Goal: Task Accomplishment & Management: Manage account settings

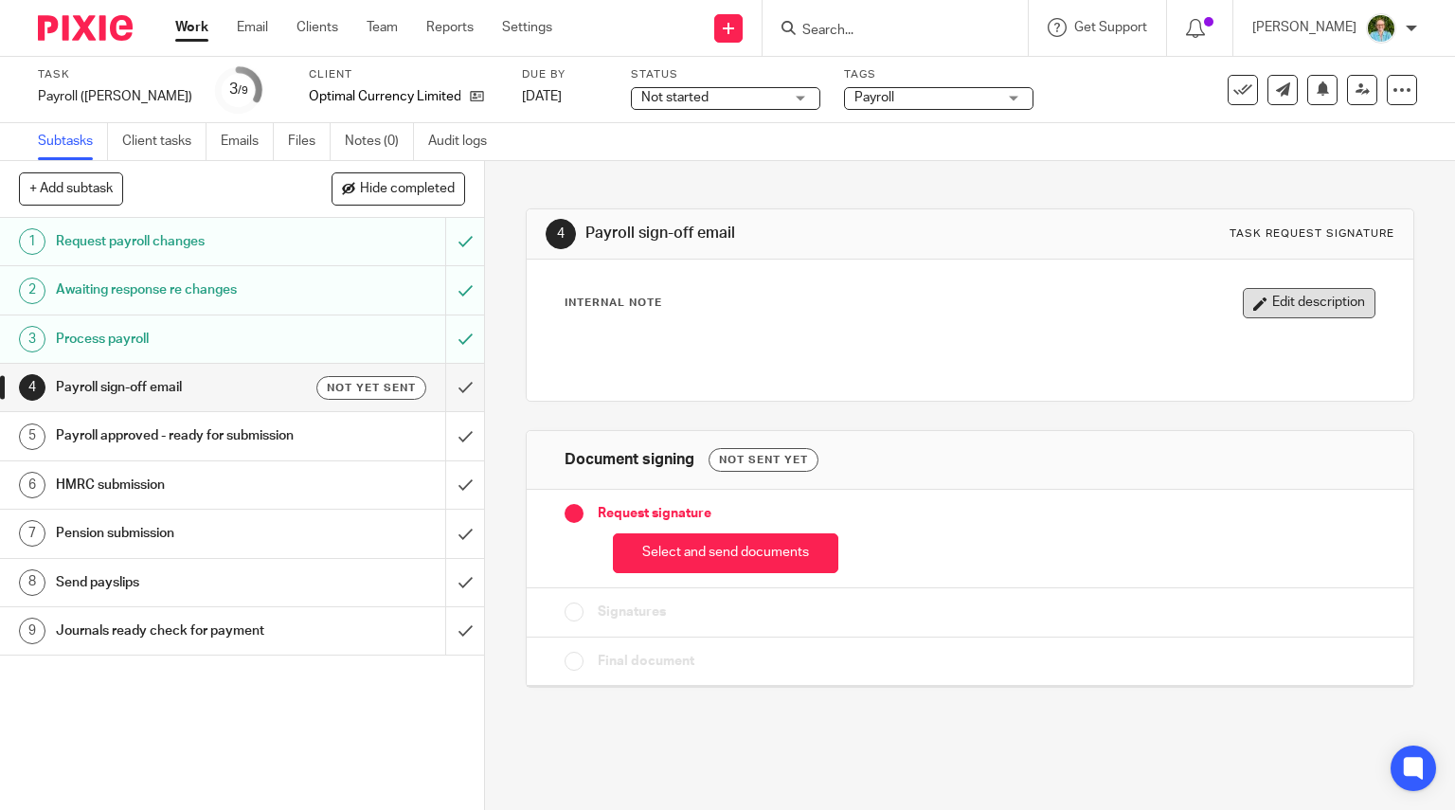
click at [1243, 306] on button "Edit description" at bounding box center [1309, 303] width 133 height 30
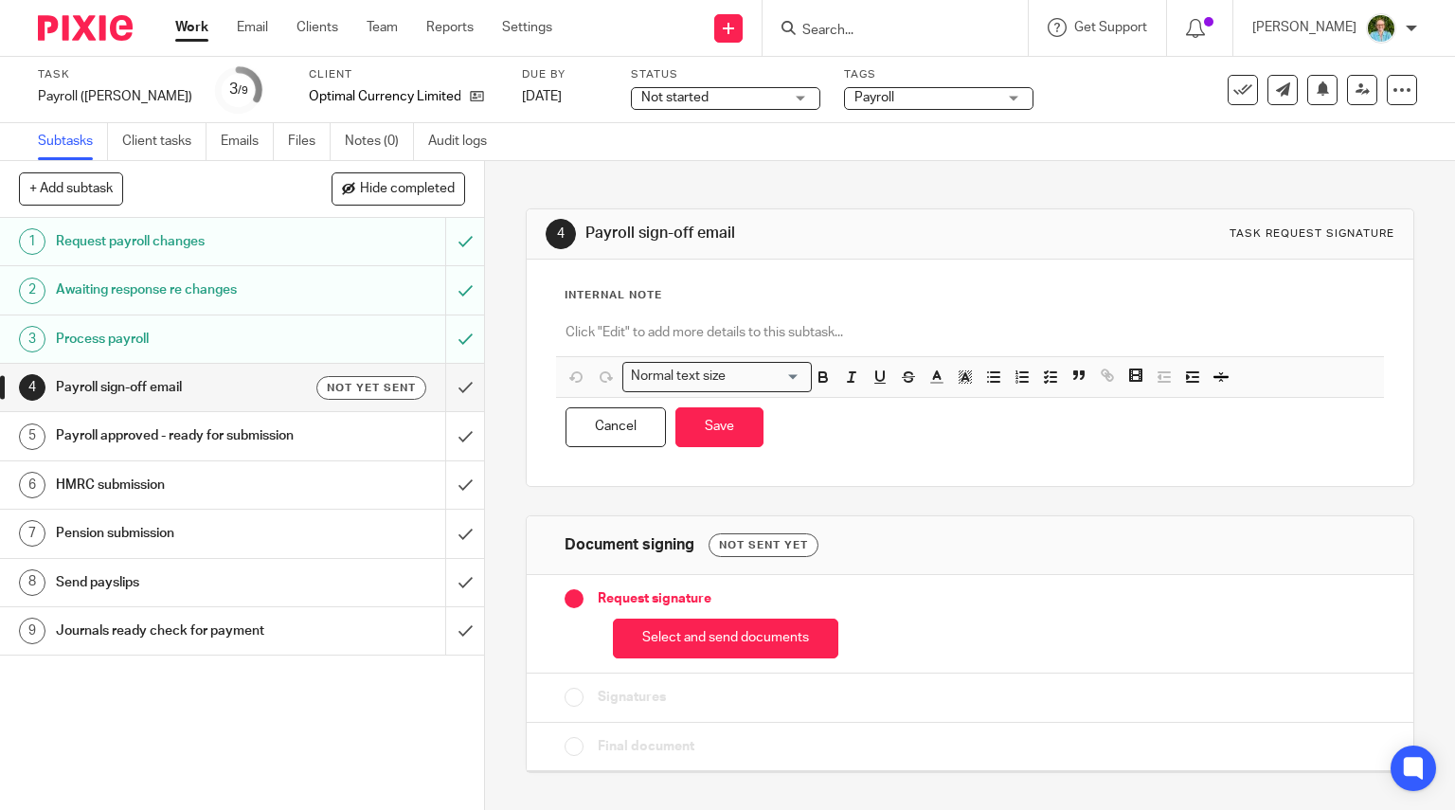
click at [664, 298] on div "Internal Note" at bounding box center [971, 295] width 812 height 15
click at [667, 317] on div at bounding box center [970, 335] width 829 height 43
click at [714, 432] on button "Save" at bounding box center [719, 427] width 88 height 41
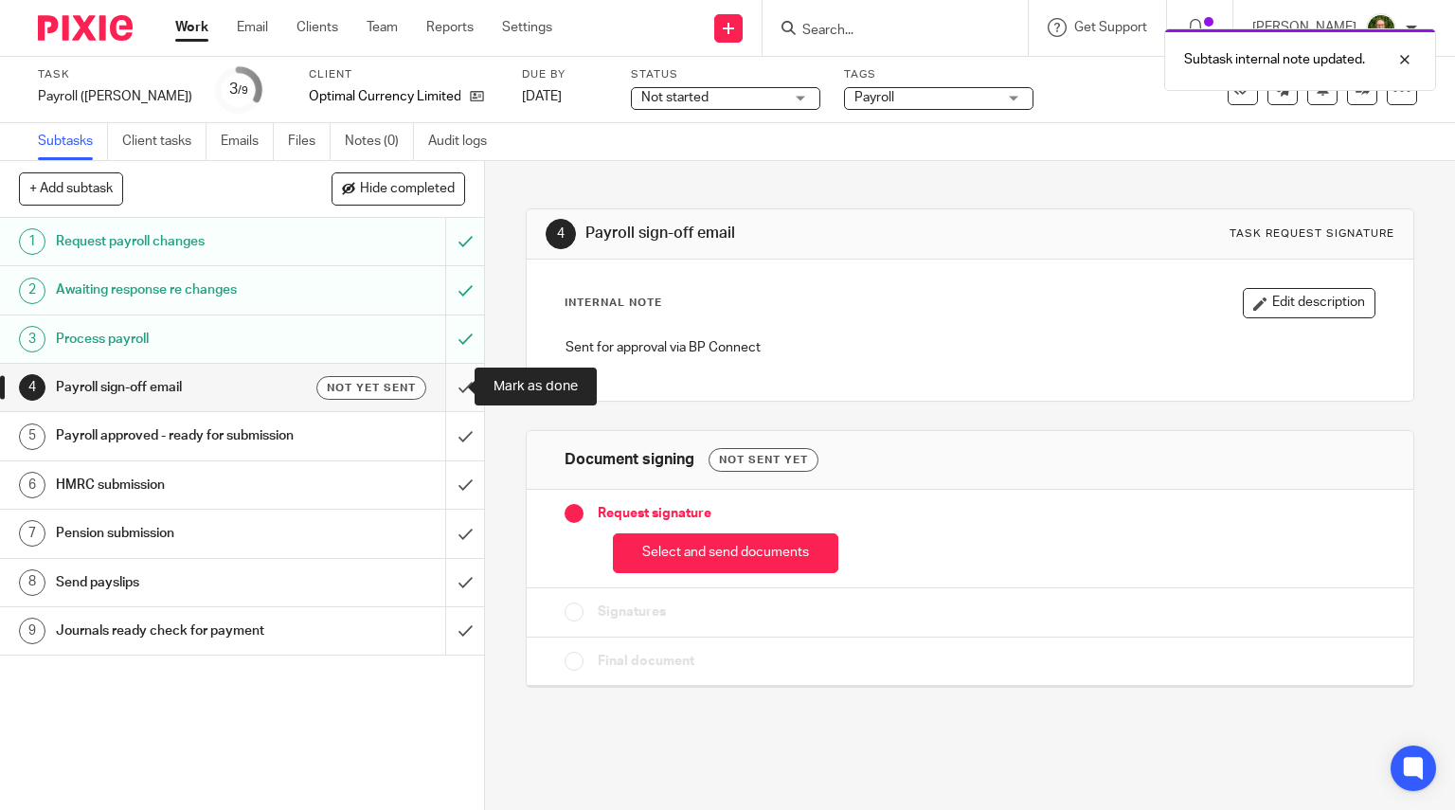
click at [436, 387] on input "submit" at bounding box center [242, 387] width 484 height 47
click at [93, 23] on img at bounding box center [85, 28] width 95 height 26
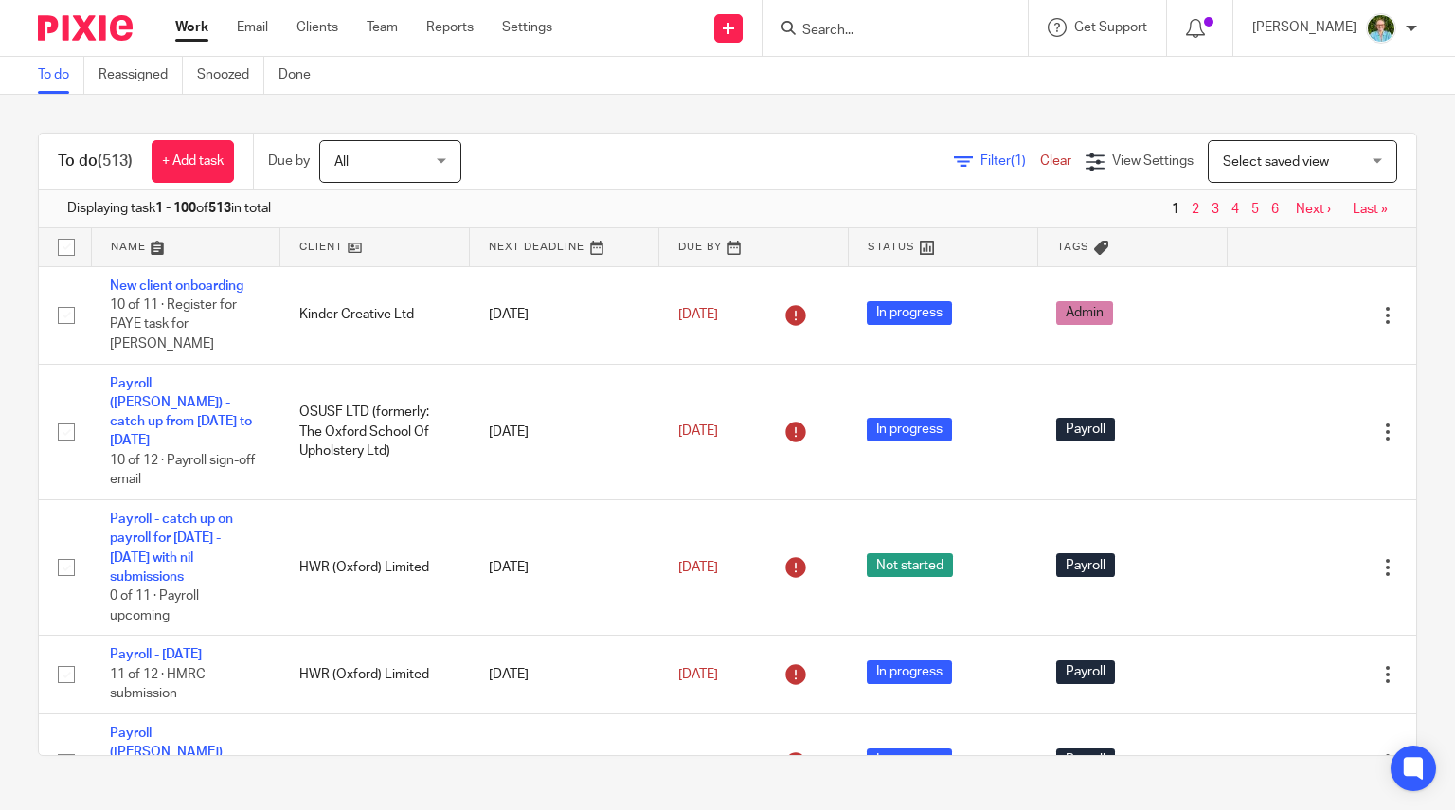
click at [843, 35] on input "Search" at bounding box center [885, 31] width 170 height 17
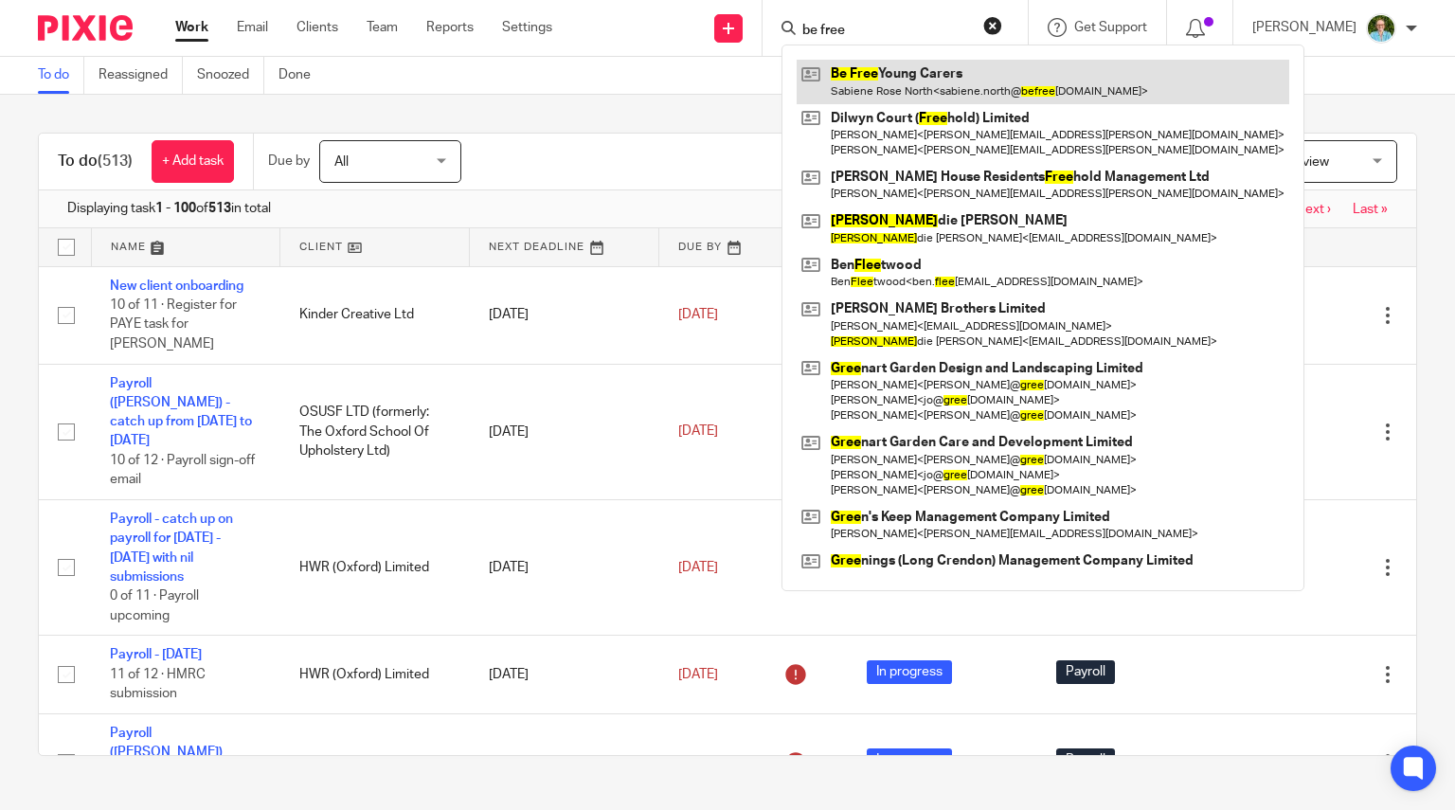
type input "be free"
click at [917, 91] on link at bounding box center [1043, 82] width 493 height 44
click at [865, 85] on link at bounding box center [1043, 82] width 493 height 44
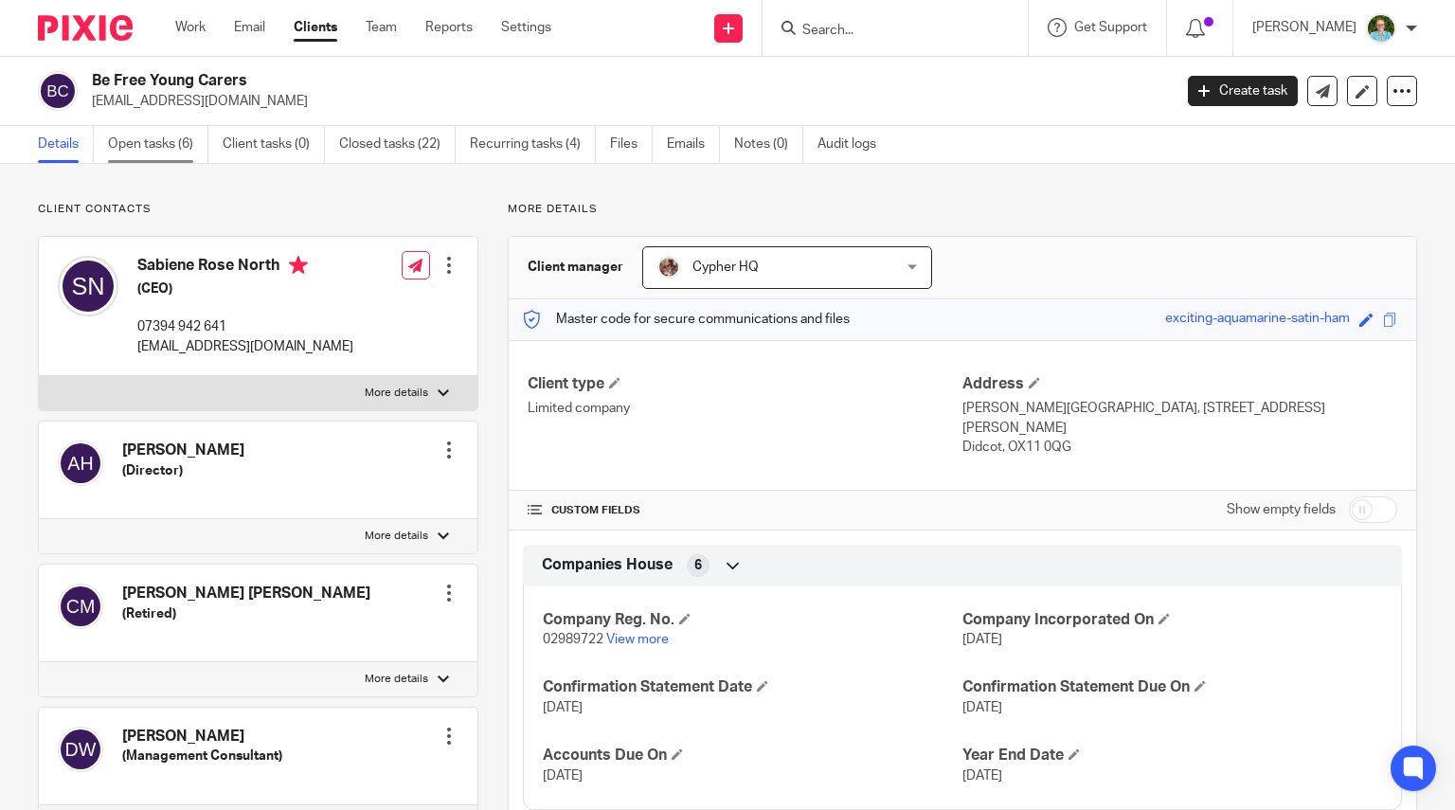
click at [160, 141] on link "Open tasks (6)" at bounding box center [158, 144] width 100 height 37
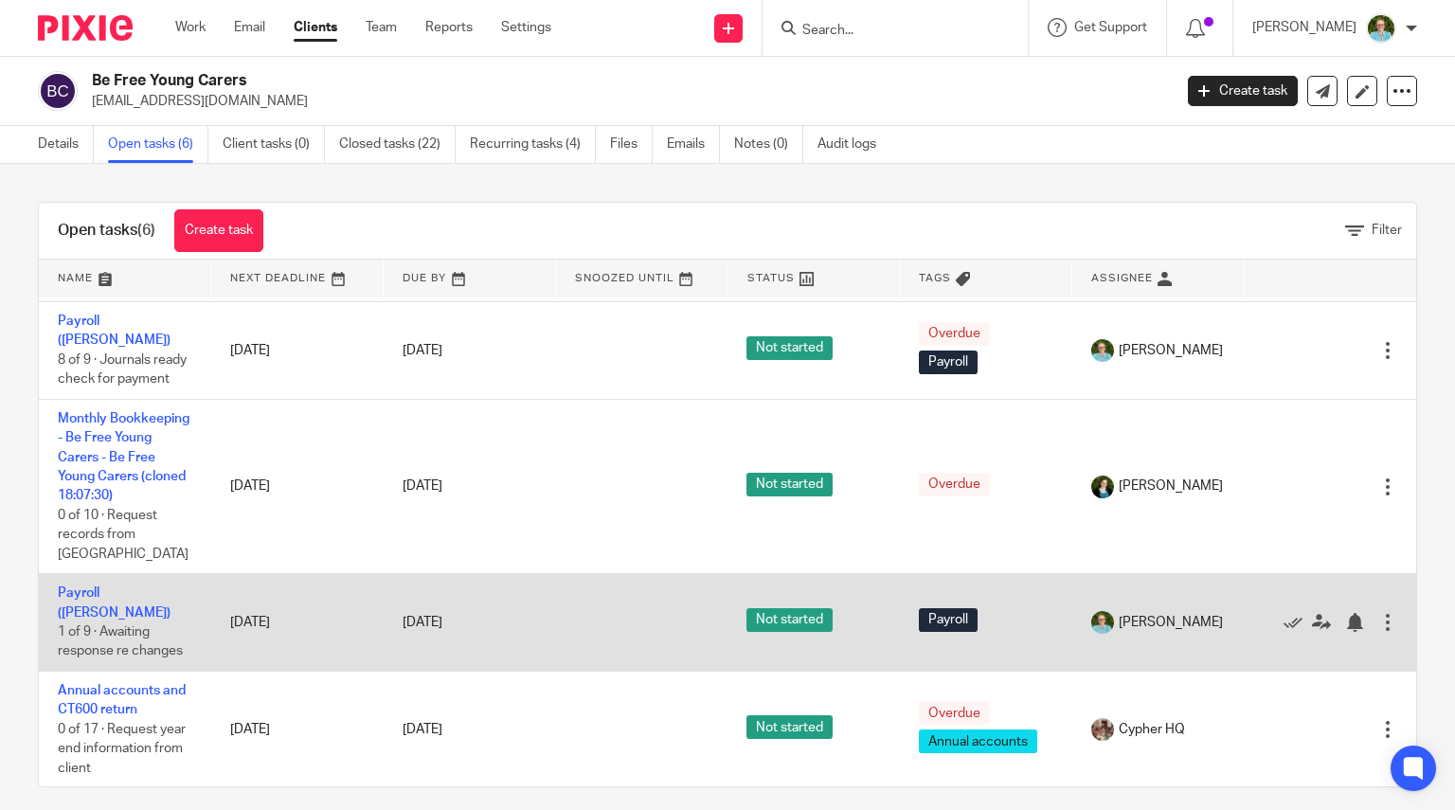
scroll to position [13, 0]
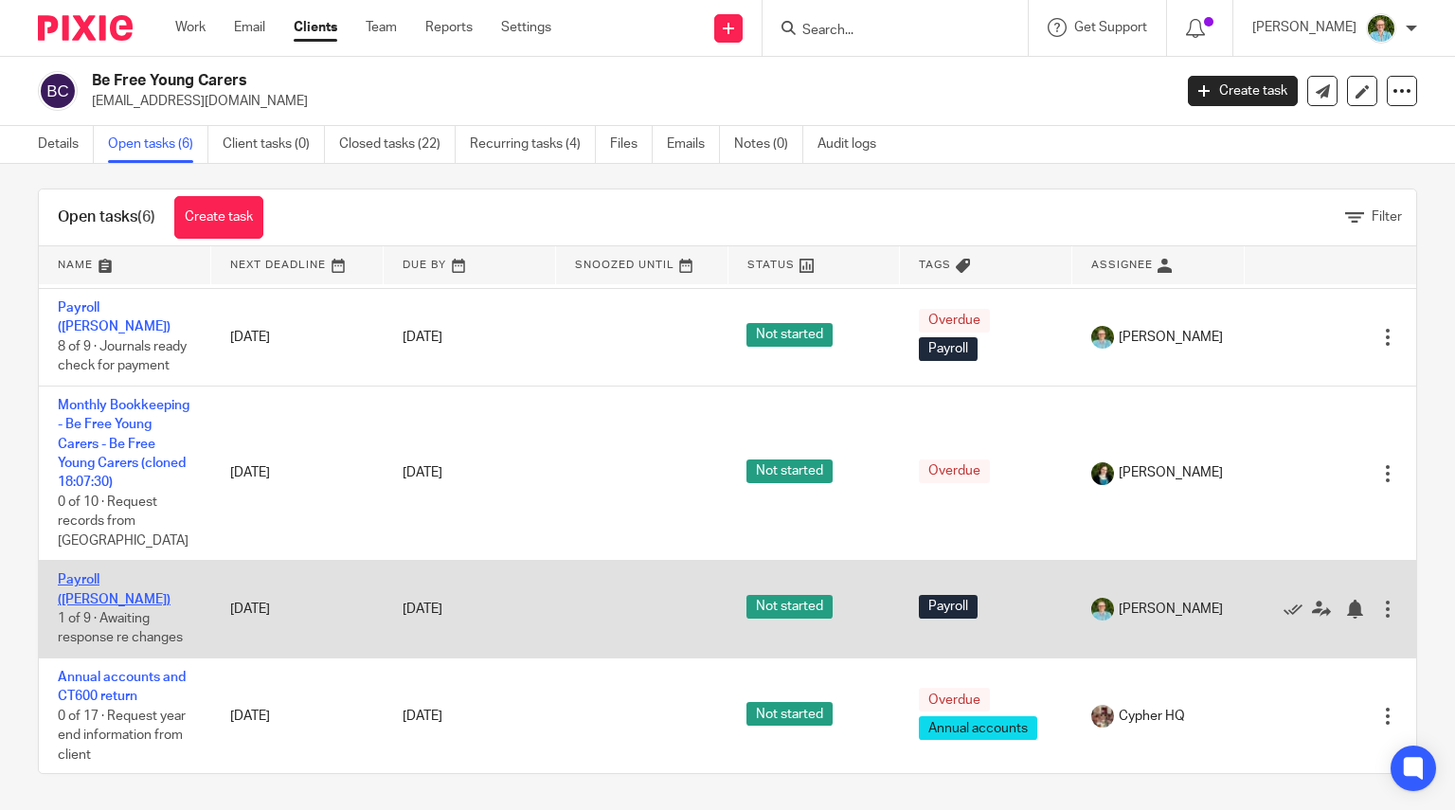
click at [107, 590] on link "Payroll ([PERSON_NAME])" at bounding box center [114, 589] width 113 height 32
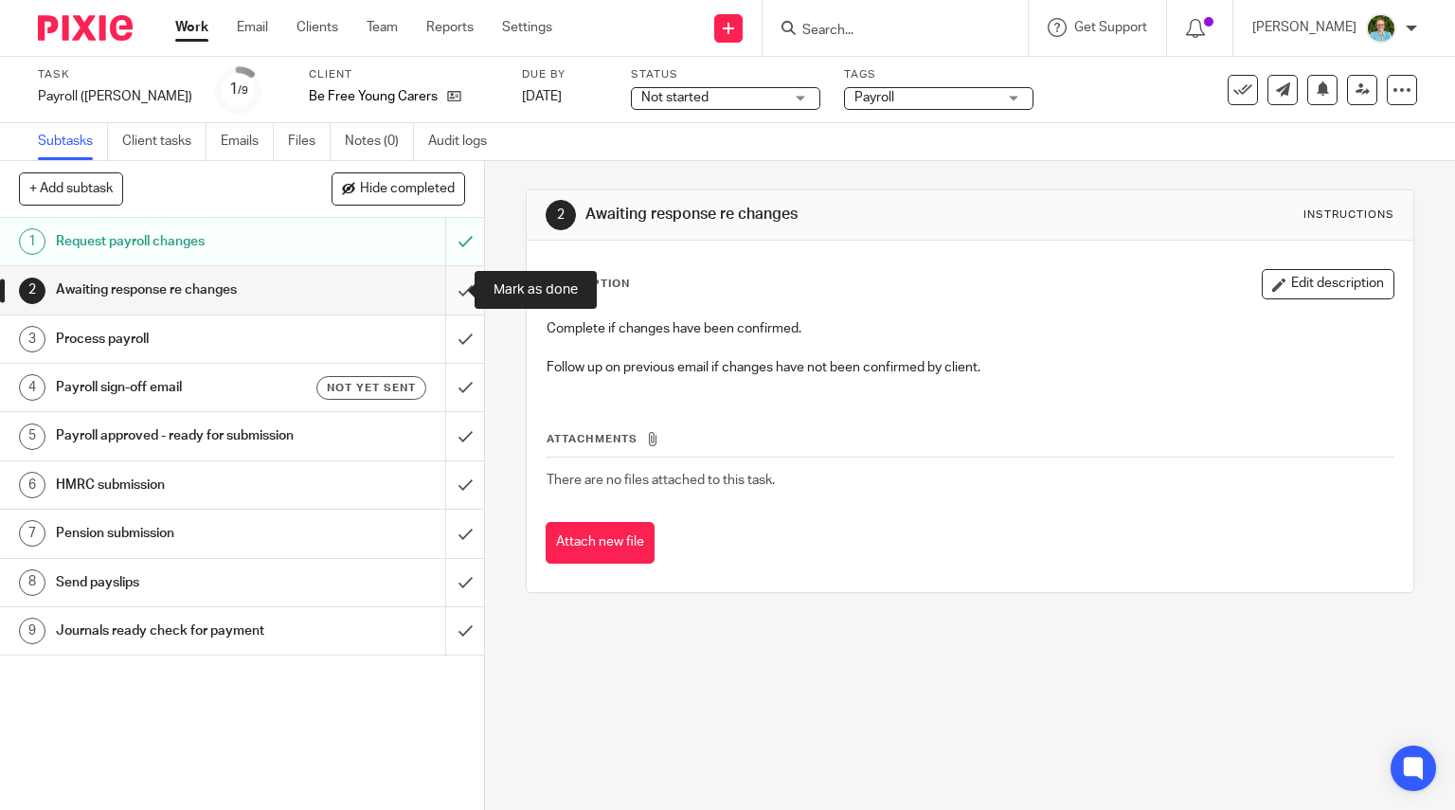
click at [446, 293] on input "submit" at bounding box center [242, 289] width 484 height 47
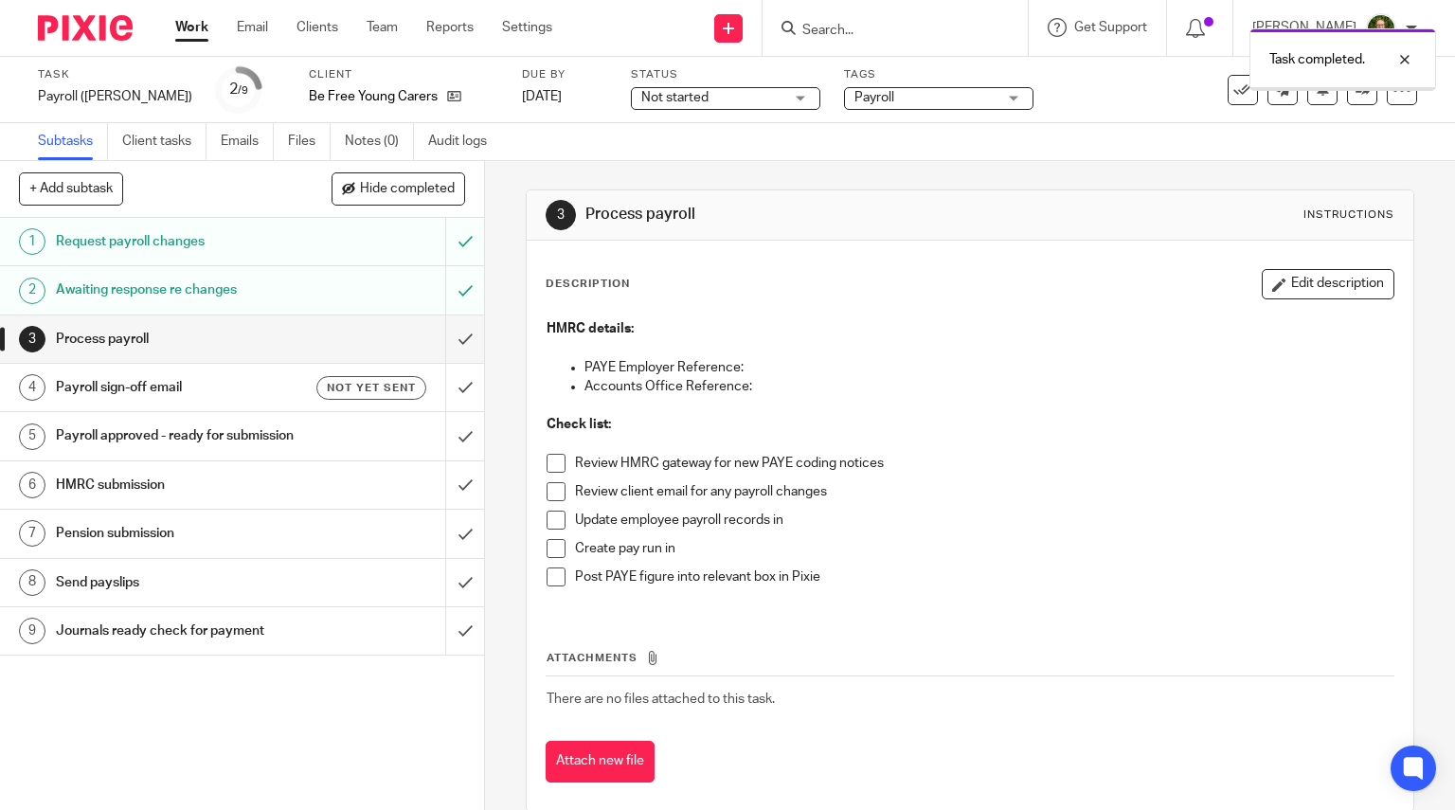
click at [551, 471] on span at bounding box center [556, 463] width 19 height 19
click at [547, 497] on span at bounding box center [556, 491] width 19 height 19
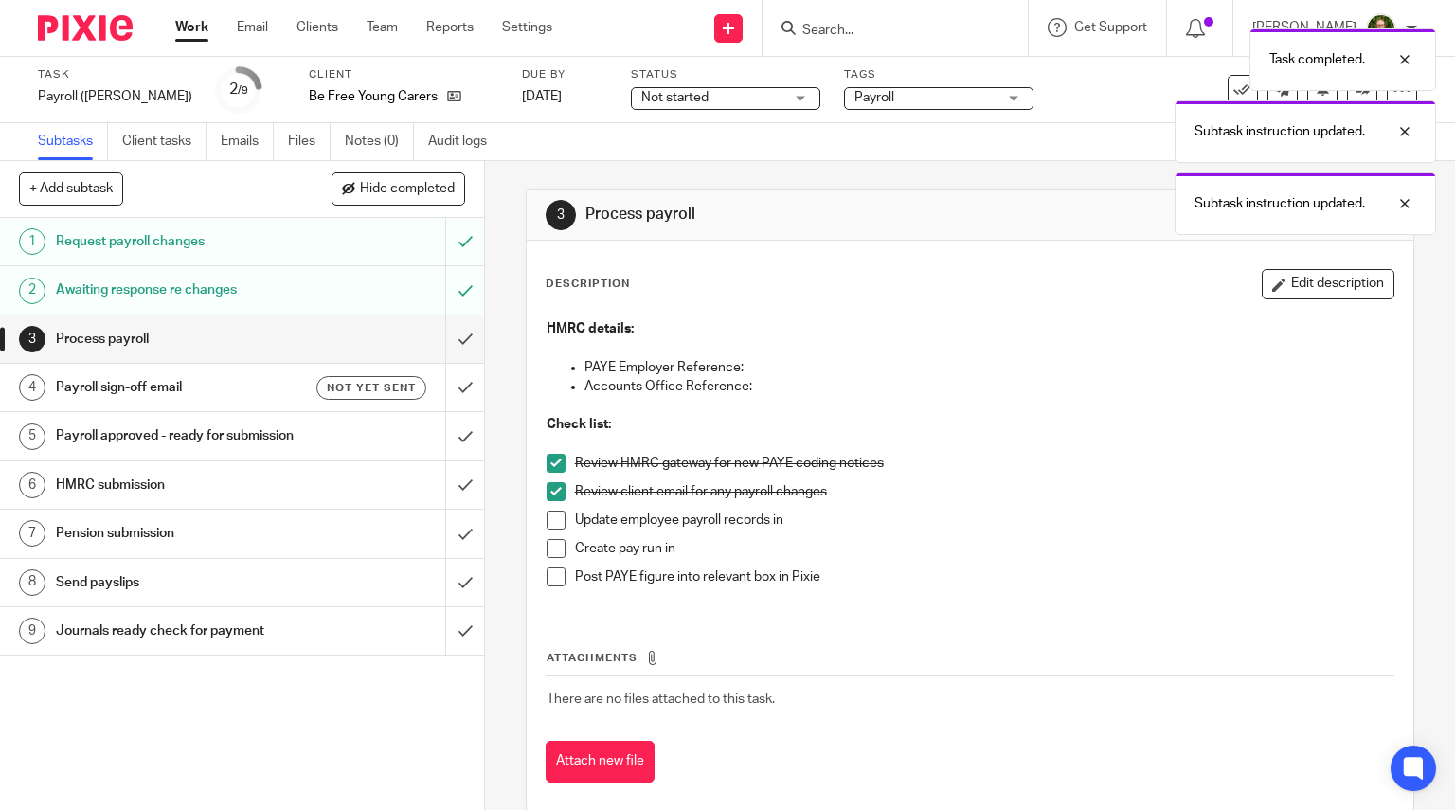
click at [551, 511] on span at bounding box center [556, 520] width 19 height 19
click at [551, 539] on span at bounding box center [556, 548] width 19 height 19
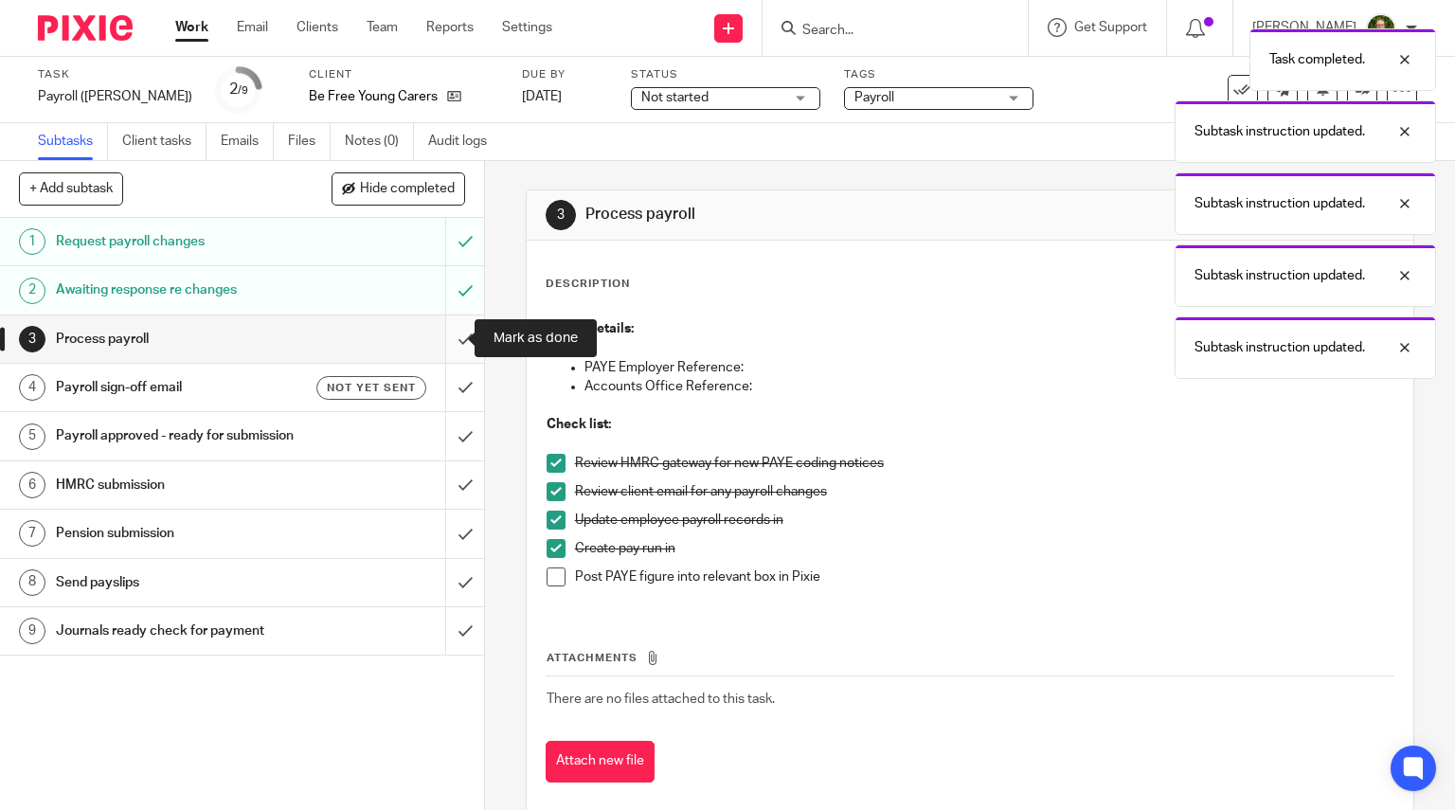
click at [451, 317] on input "submit" at bounding box center [242, 338] width 484 height 47
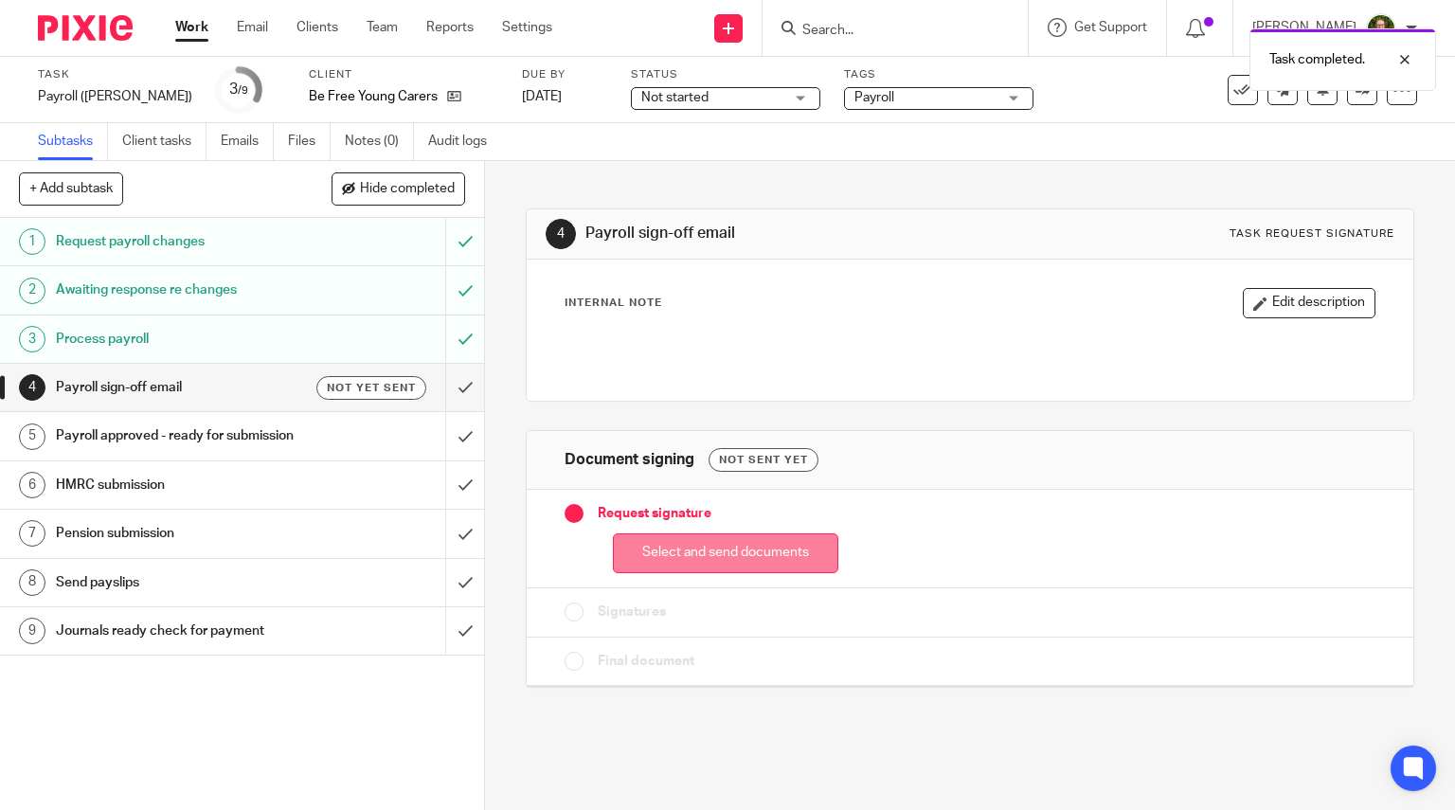
click at [652, 560] on button "Select and send documents" at bounding box center [725, 553] width 225 height 41
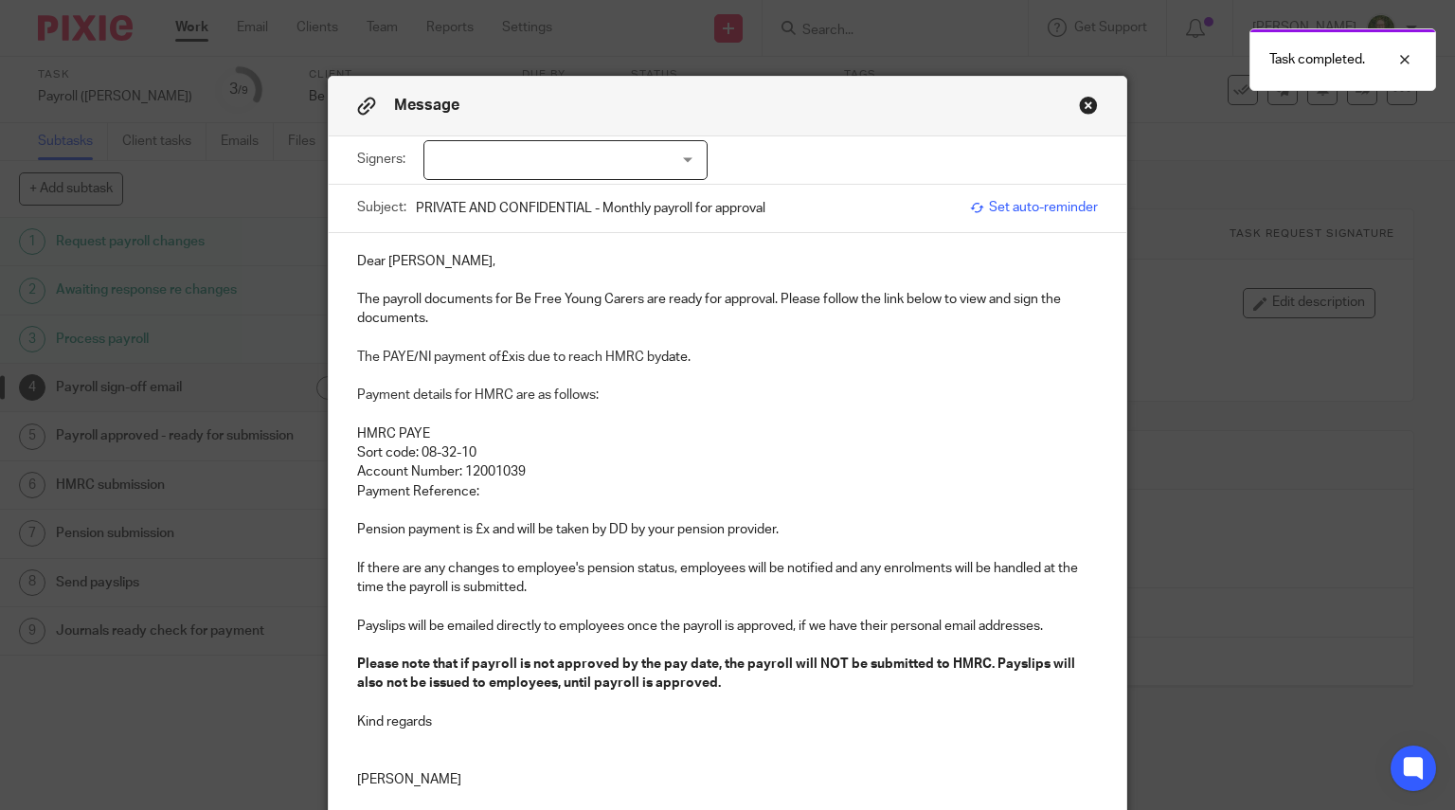
click at [591, 152] on div at bounding box center [565, 160] width 284 height 40
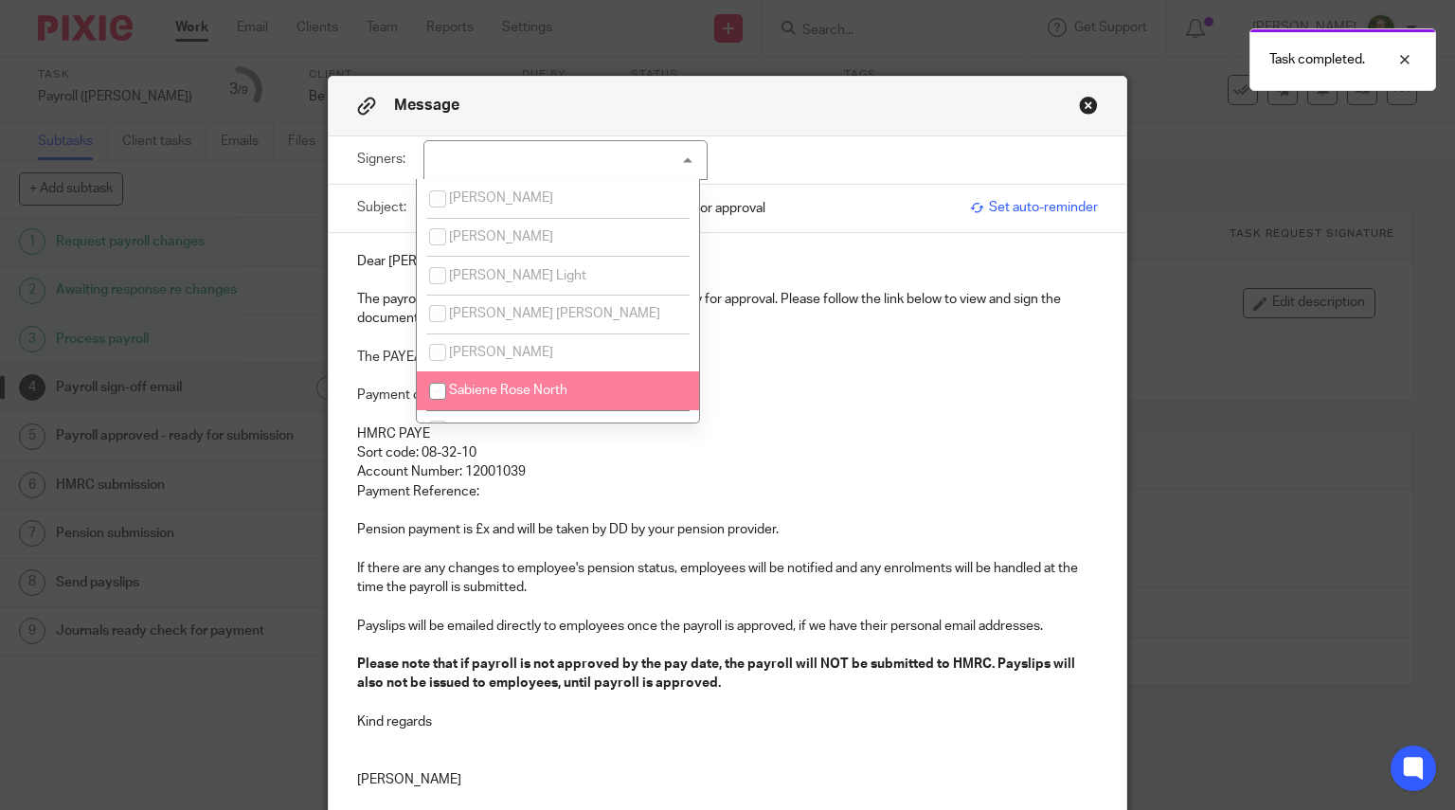
click at [506, 376] on li "Sabiene Rose North" at bounding box center [558, 390] width 282 height 39
checkbox input "true"
click at [333, 318] on div "Dear Sabiene, The payroll documents for Be Free Young Carers are ready for appr…" at bounding box center [728, 518] width 798 height 570
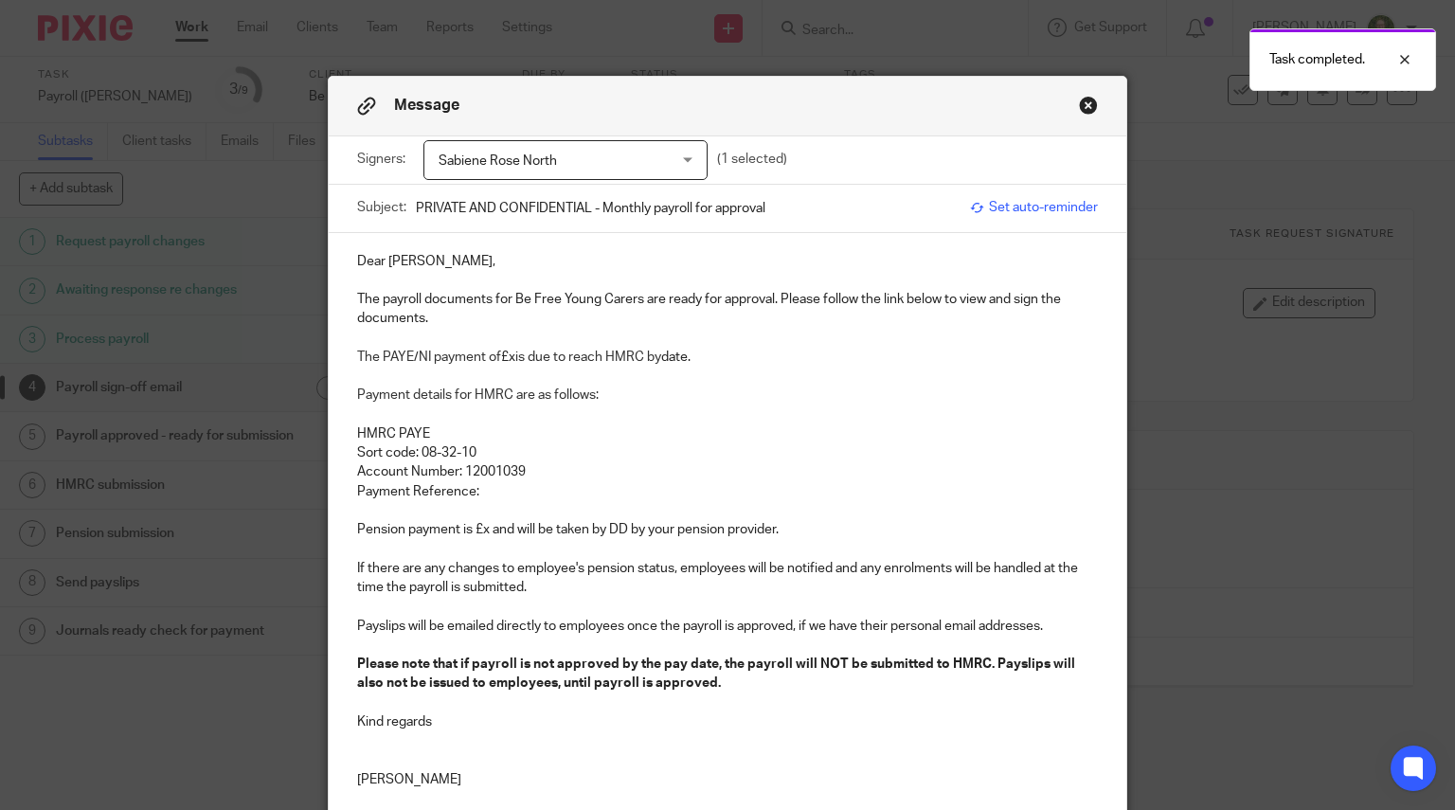
click at [378, 301] on p "The payroll documents for Be Free Young Carers are ready for approval. Please f…" at bounding box center [728, 309] width 742 height 39
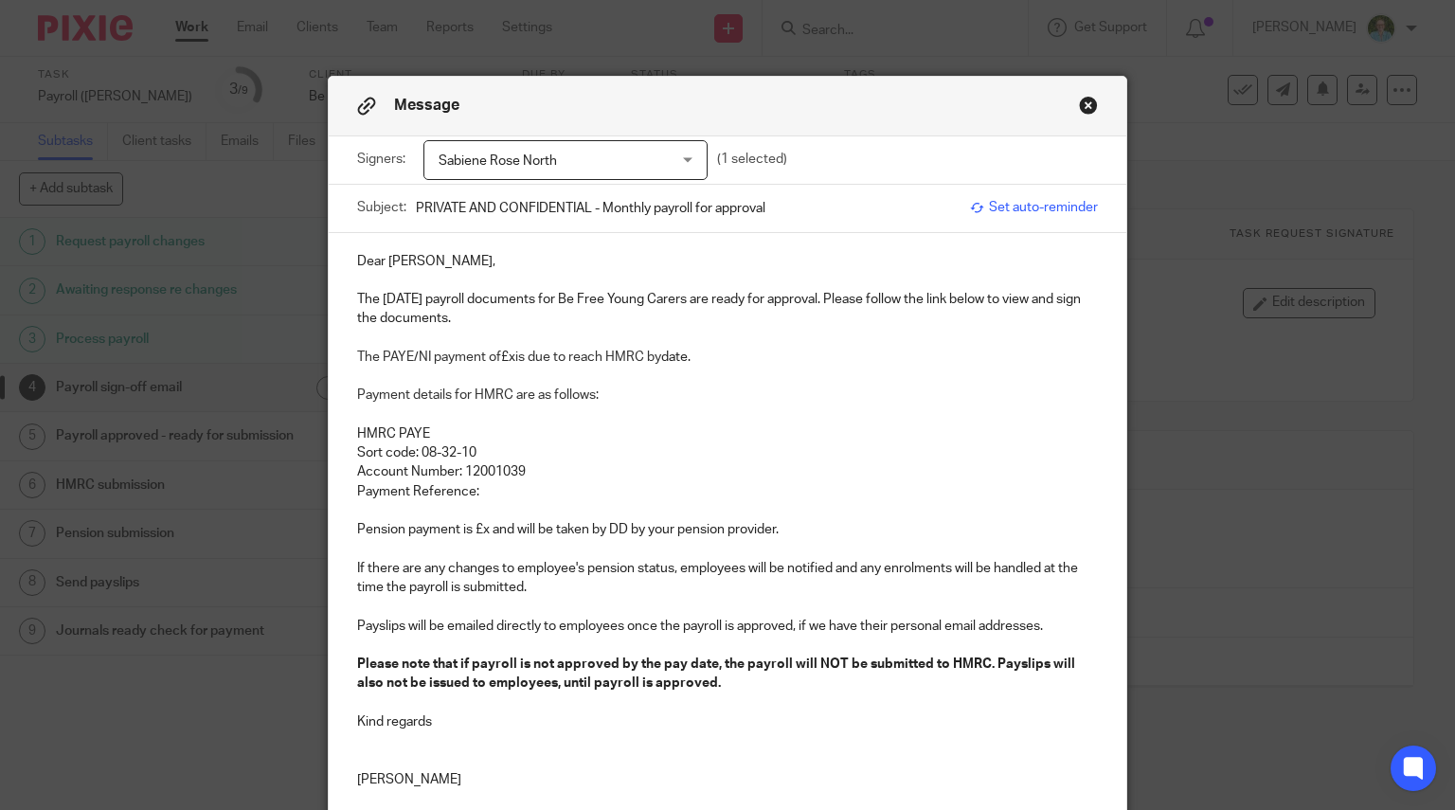
click at [515, 356] on span "is due to reach HMRC by" at bounding box center [588, 356] width 146 height 13
click at [760, 361] on p "The PAYE/NI payment of £7,349.27 is due to reach HMRC by date." at bounding box center [728, 357] width 742 height 19
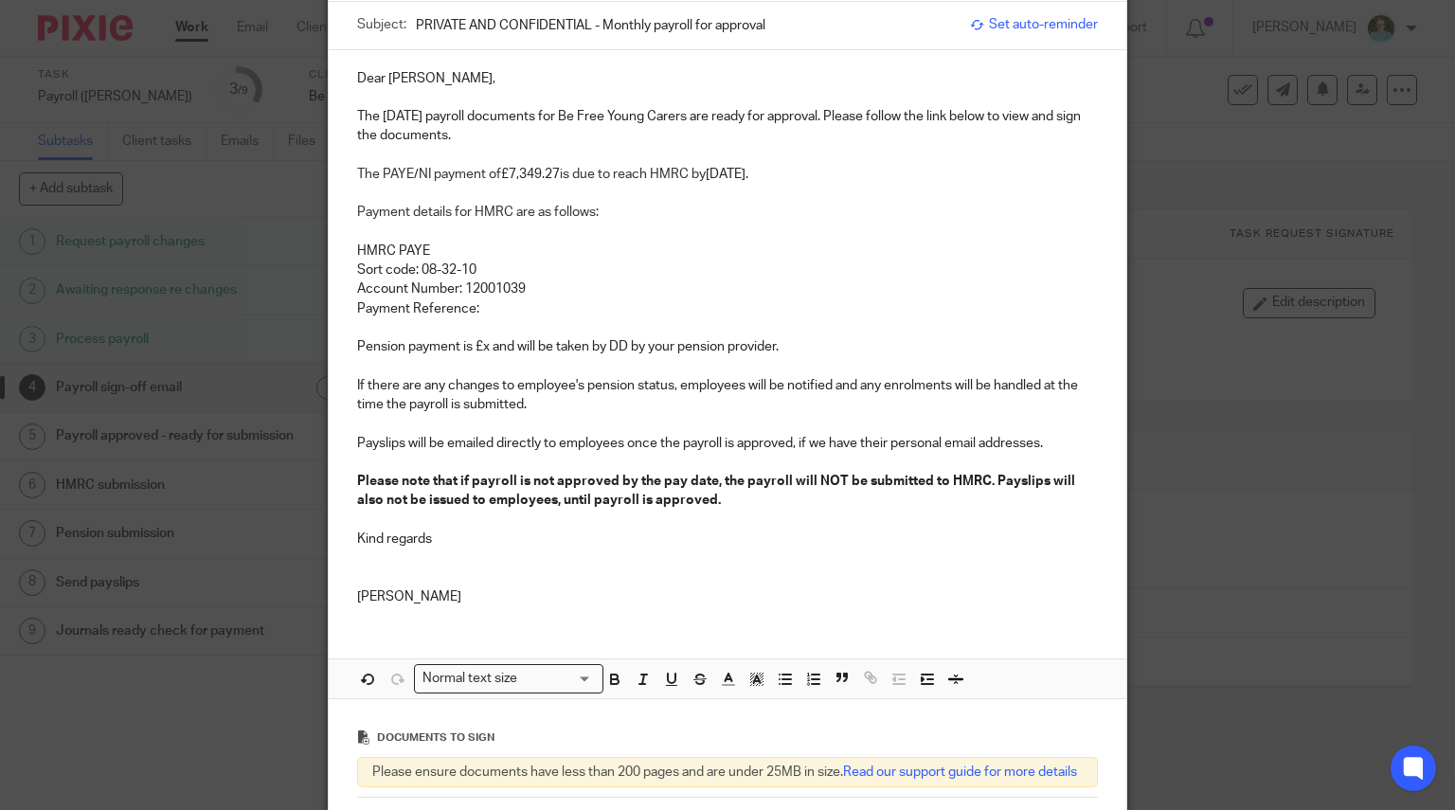
scroll to position [189, 0]
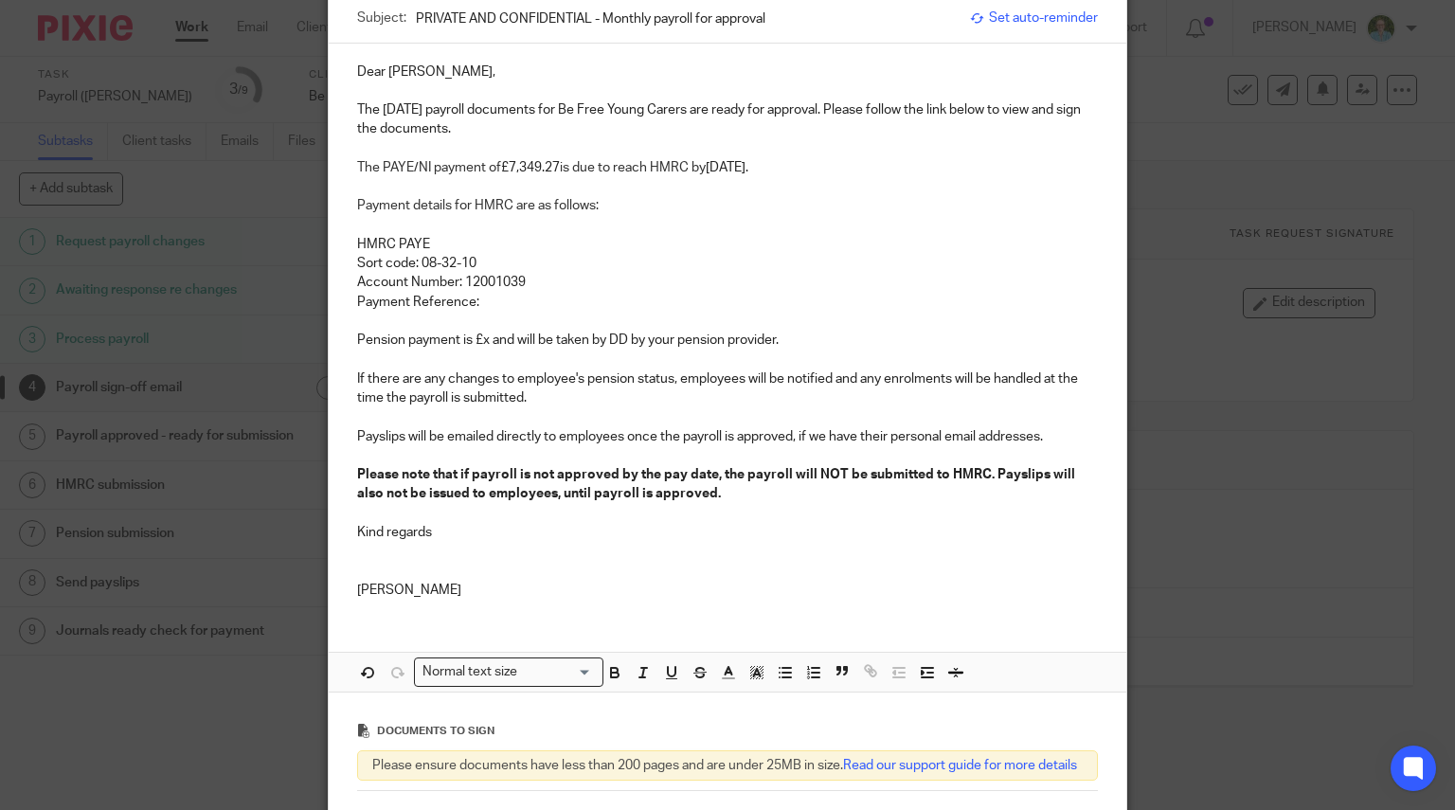
click at [549, 298] on p "Payment Reference:" at bounding box center [728, 302] width 742 height 19
click at [483, 342] on p "Pension payment is £x and will be taken by DD by your pension provider." at bounding box center [728, 340] width 742 height 19
click at [473, 342] on p "Pension payment is £ and will be taken by DD by your pension provider." at bounding box center [728, 340] width 742 height 19
click at [596, 424] on p at bounding box center [728, 416] width 742 height 19
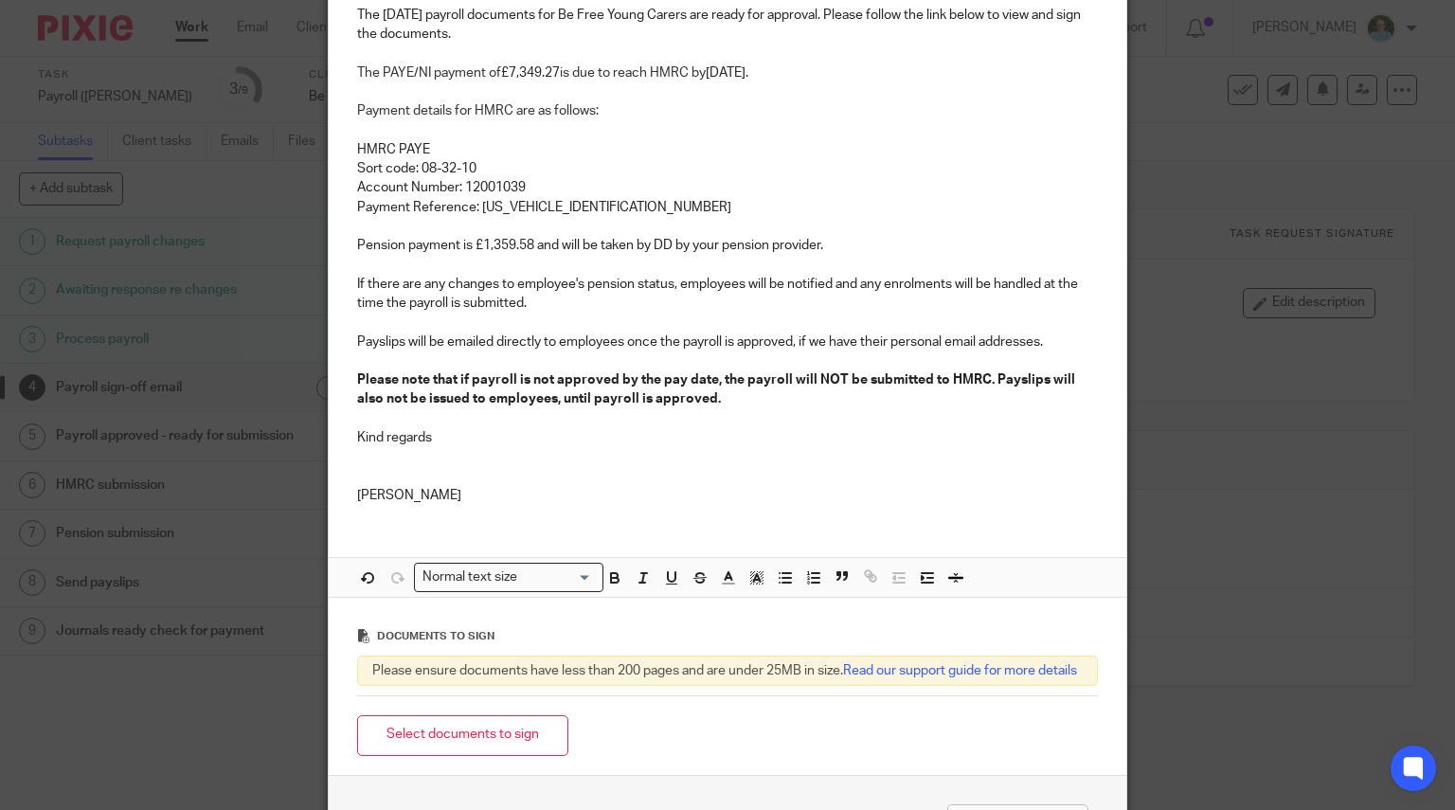
click at [475, 454] on p at bounding box center [728, 456] width 742 height 19
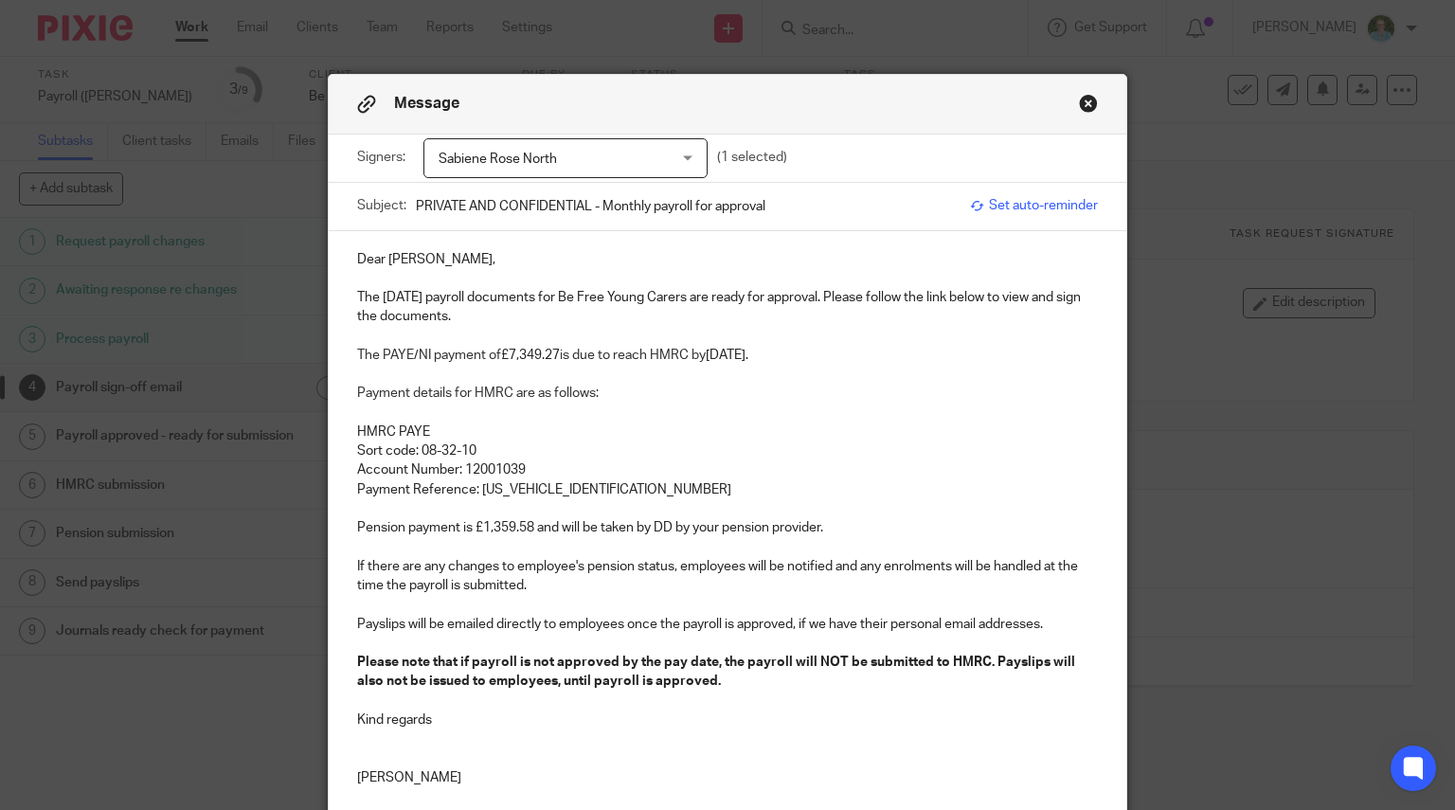
scroll to position [0, 0]
click at [431, 429] on p "HMRC PAYE" at bounding box center [728, 433] width 742 height 19
click at [451, 338] on p at bounding box center [728, 338] width 742 height 19
click at [388, 376] on p at bounding box center [728, 376] width 742 height 19
click at [357, 372] on span at bounding box center [358, 375] width 3 height 13
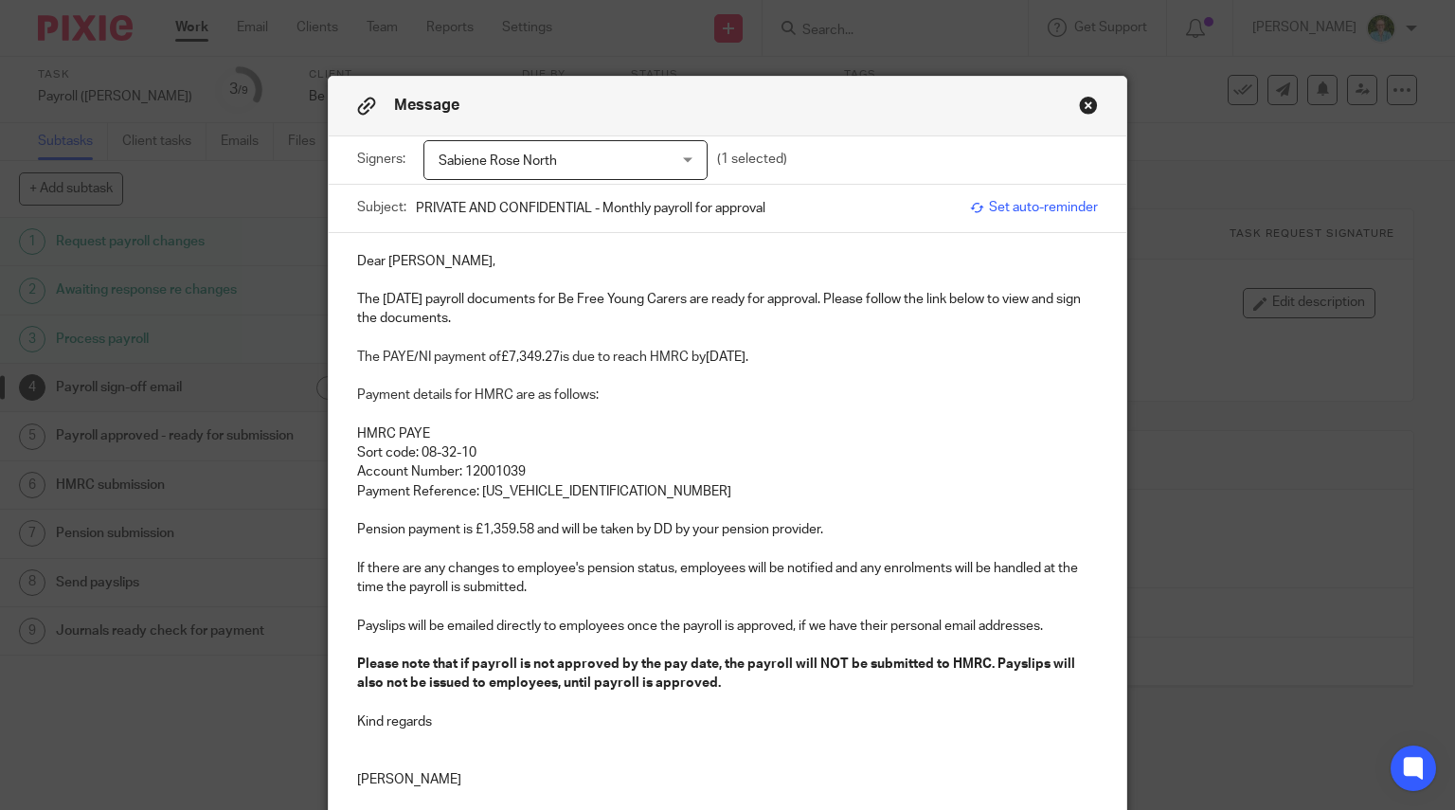
click at [357, 332] on span at bounding box center [358, 338] width 3 height 13
click at [343, 374] on div "Dear Sabiene, The September 2025 payroll documents for Be Free Young Carers are…" at bounding box center [728, 518] width 798 height 570
click at [347, 414] on div "Dear Sabiene, The September 2025 payroll documents for Be Free Young Carers are…" at bounding box center [728, 518] width 798 height 570
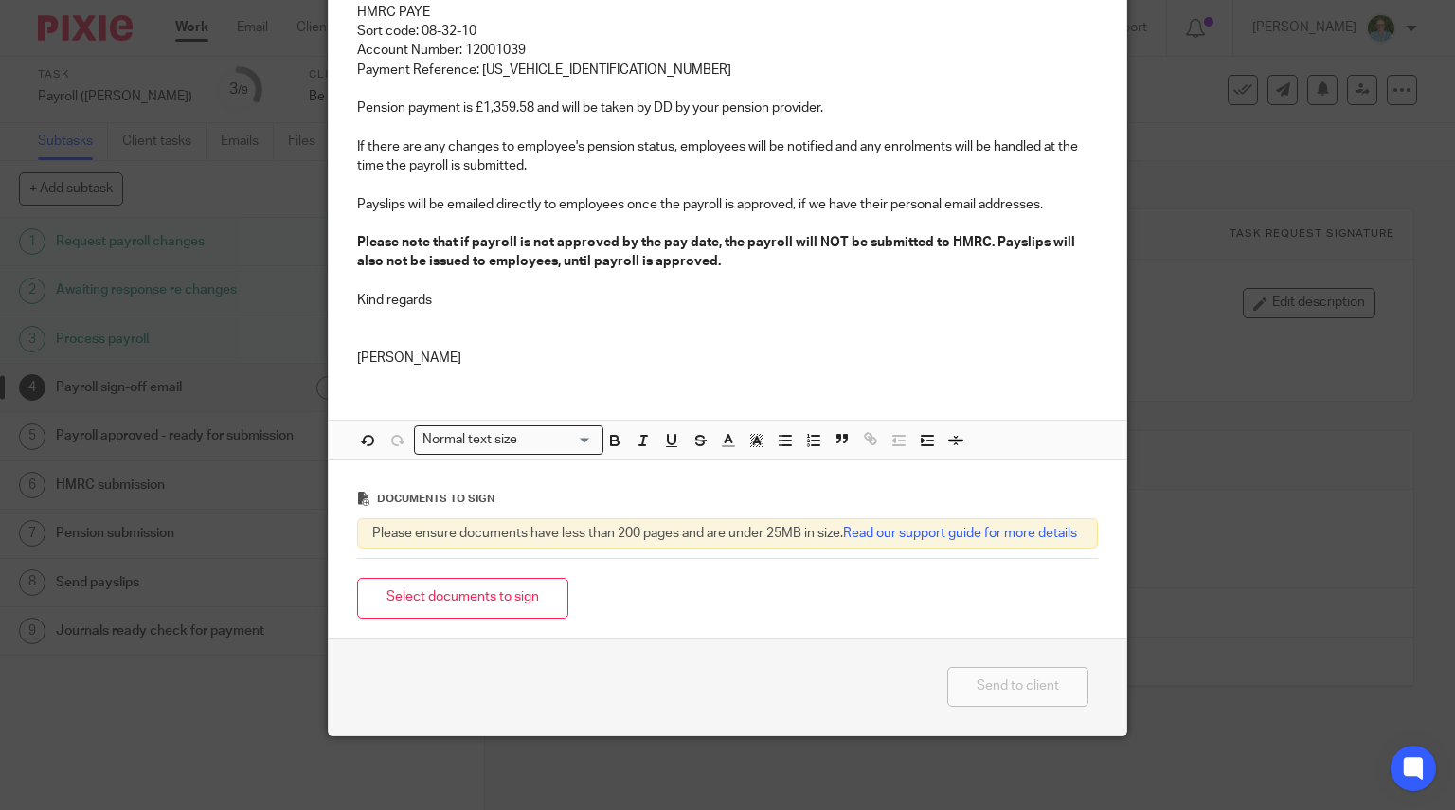
scroll to position [439, 0]
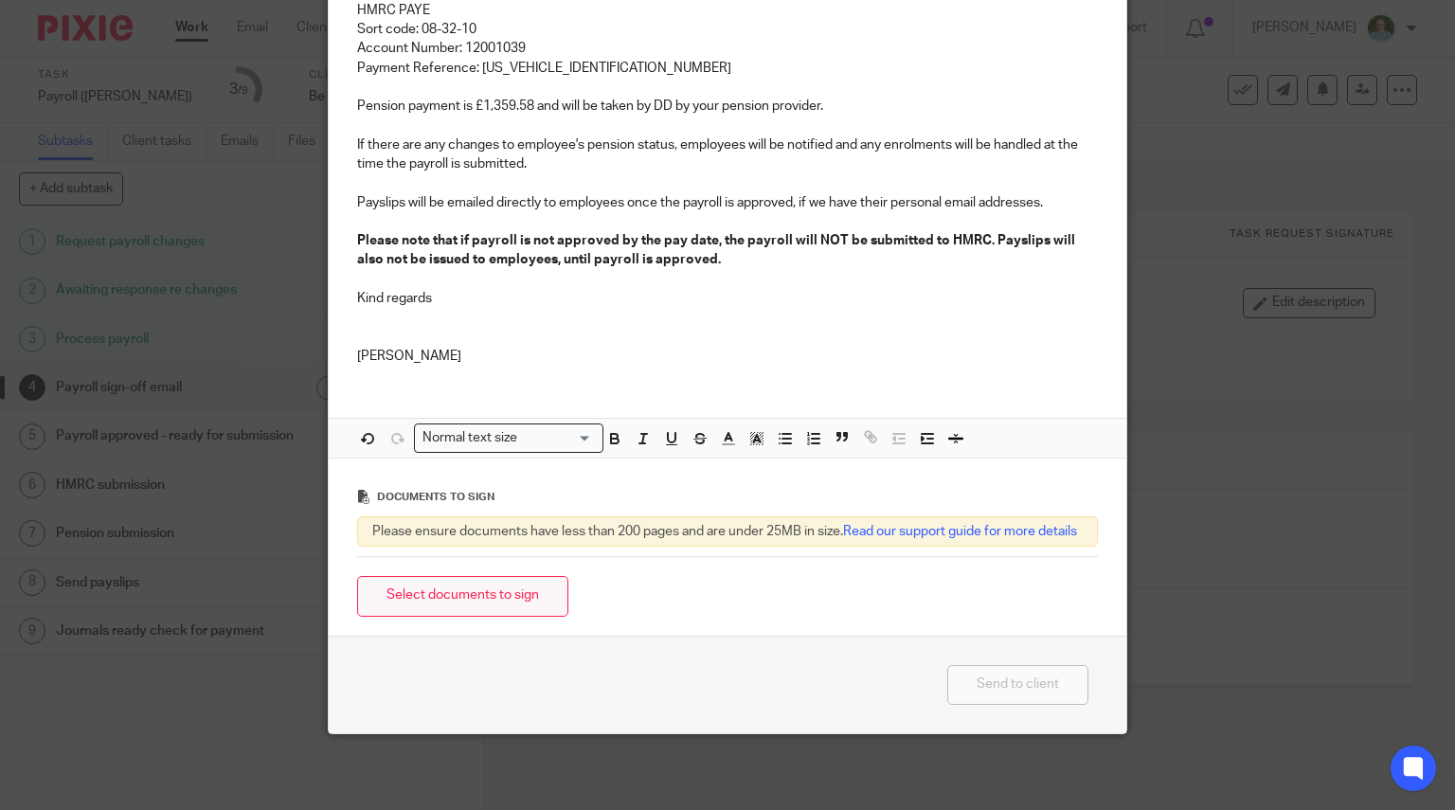
click at [456, 594] on button "Select documents to sign" at bounding box center [462, 596] width 211 height 41
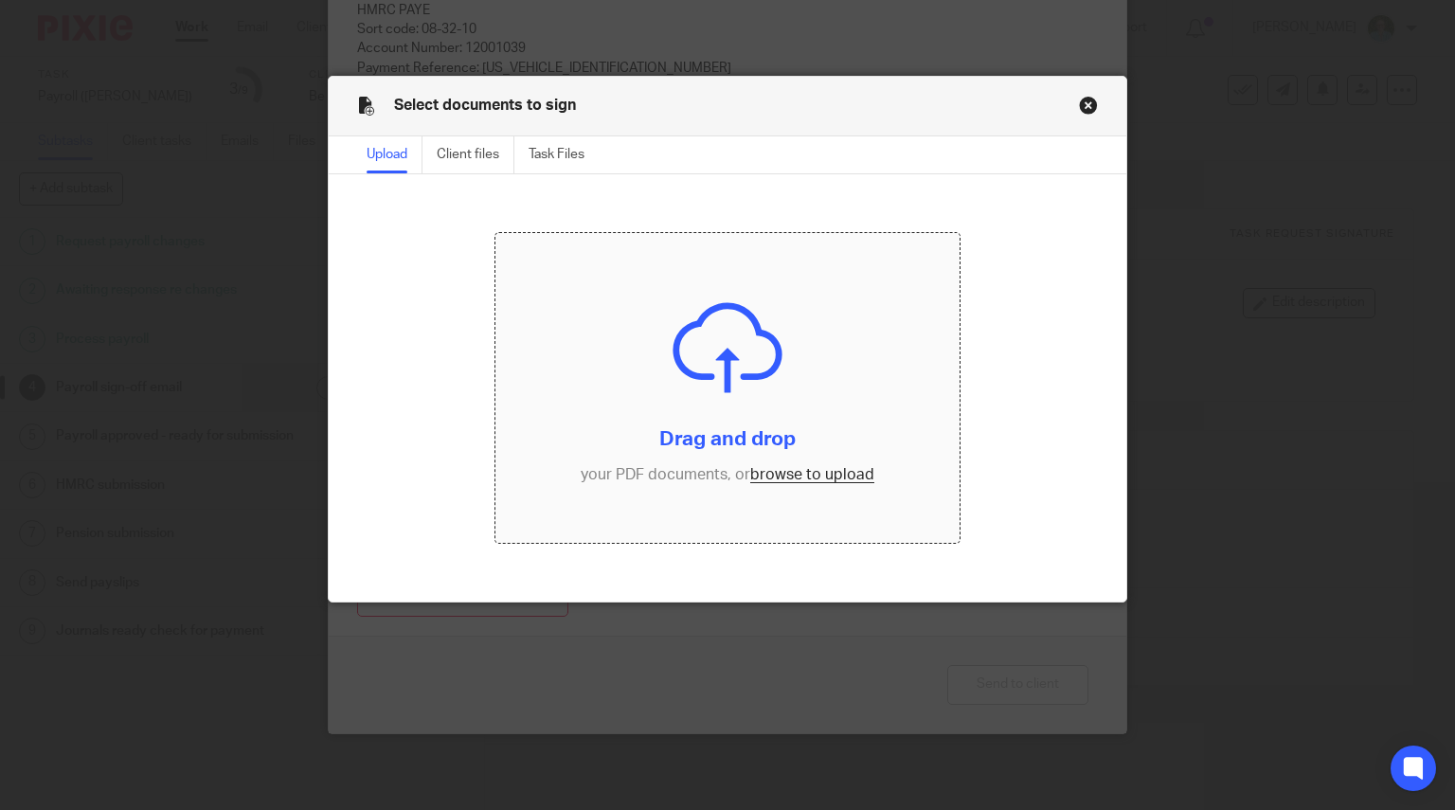
click at [722, 367] on input "file" at bounding box center [727, 388] width 464 height 310
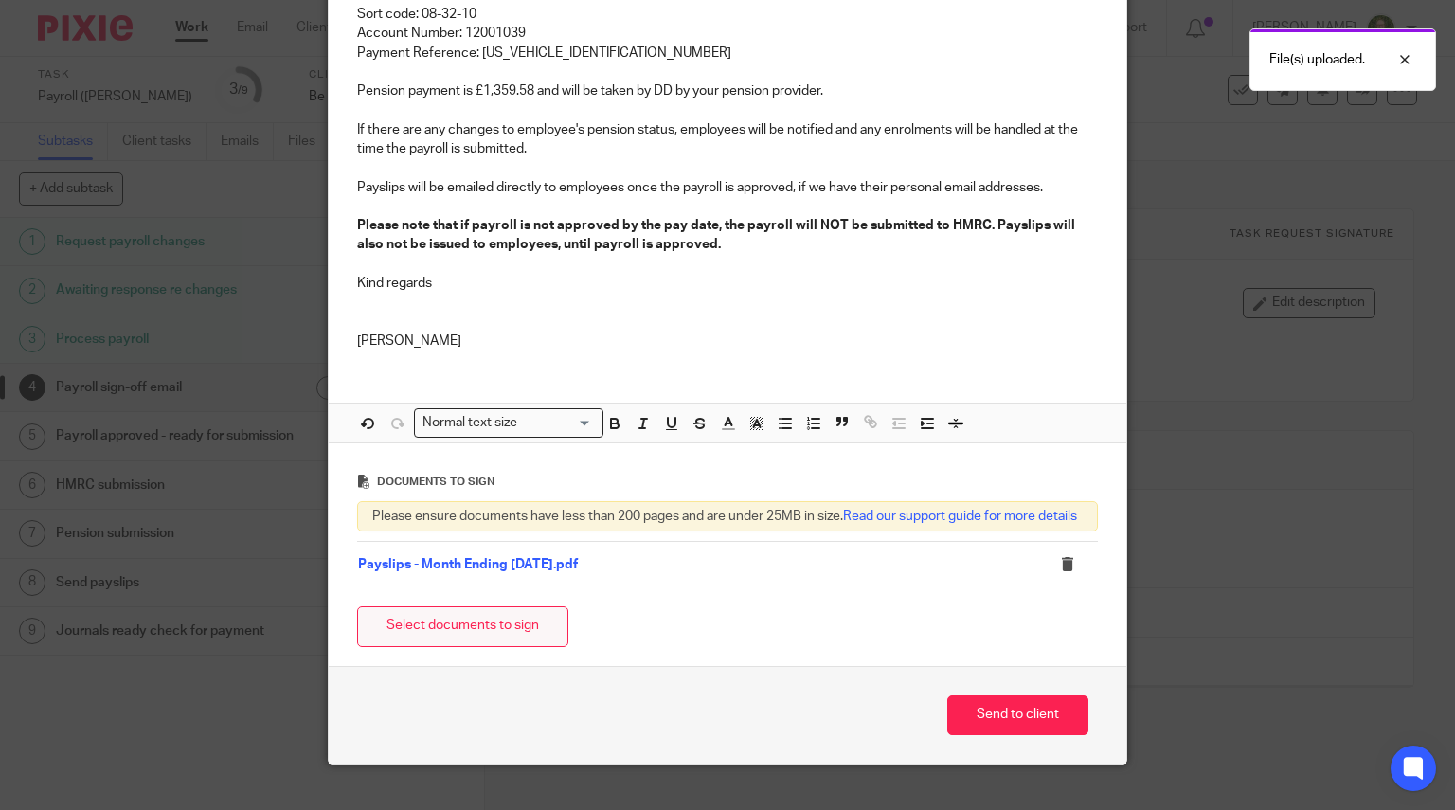
click at [438, 647] on button "Select documents to sign" at bounding box center [462, 626] width 211 height 41
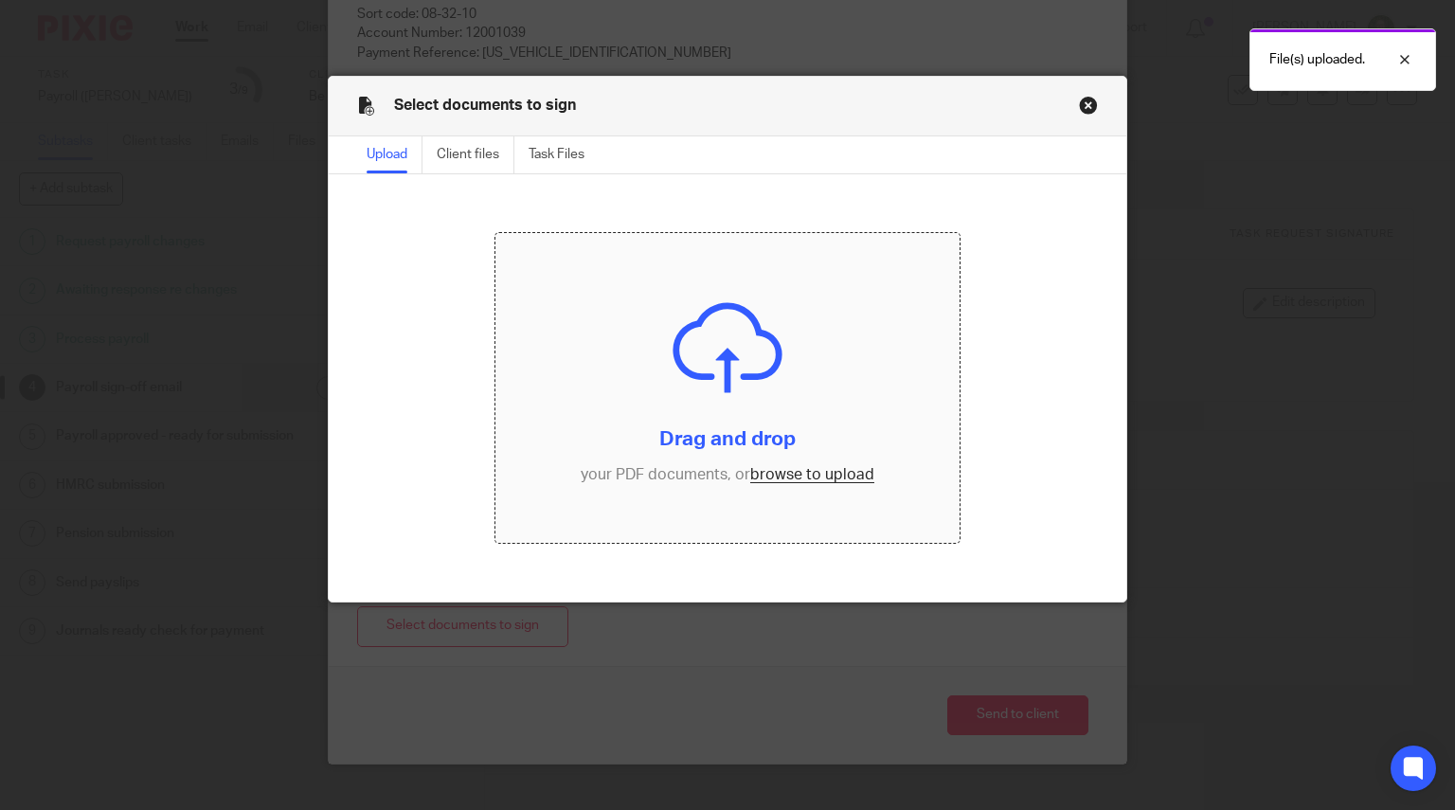
click at [682, 397] on input "file" at bounding box center [727, 388] width 464 height 310
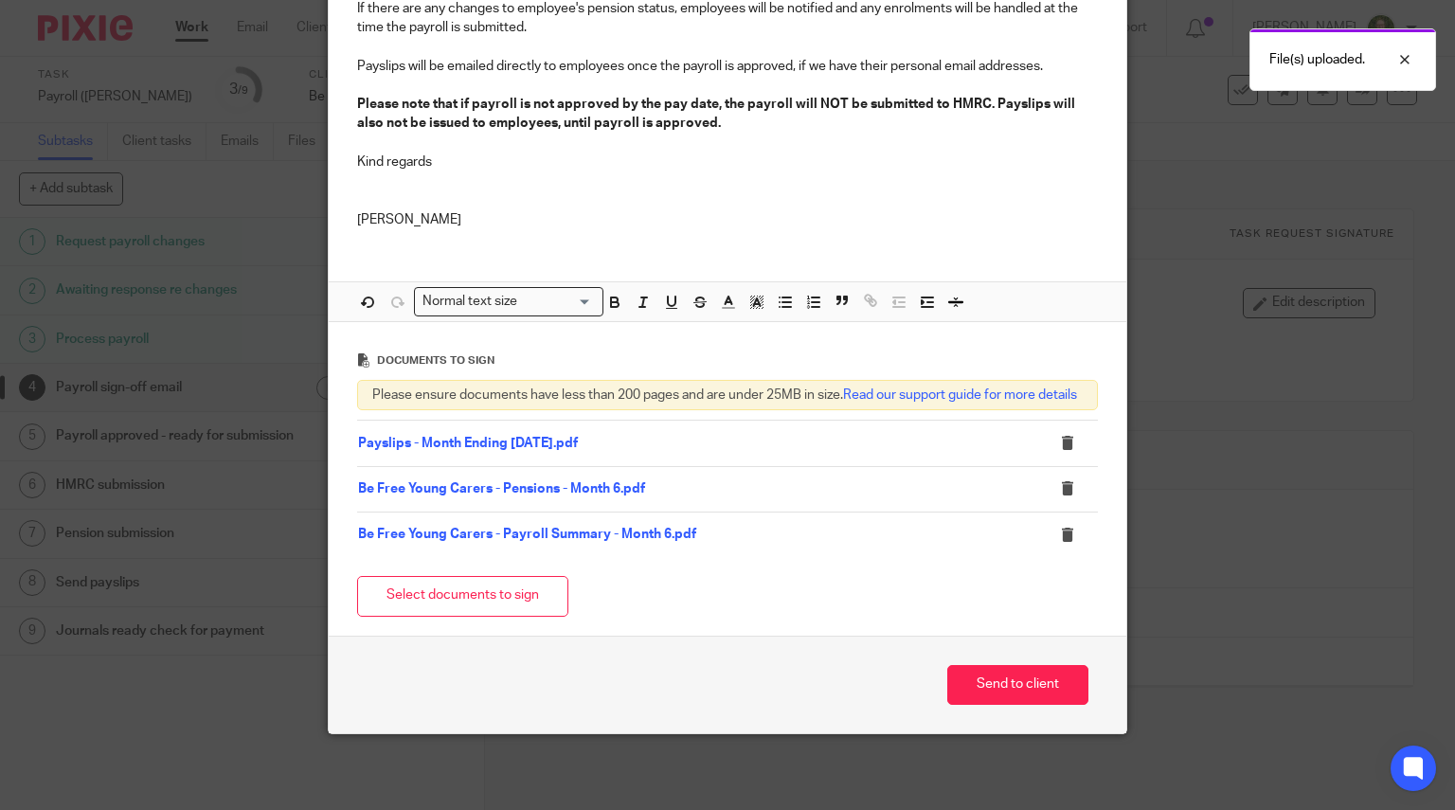
scroll to position [575, 0]
click at [472, 601] on button "Select documents to sign" at bounding box center [462, 596] width 211 height 41
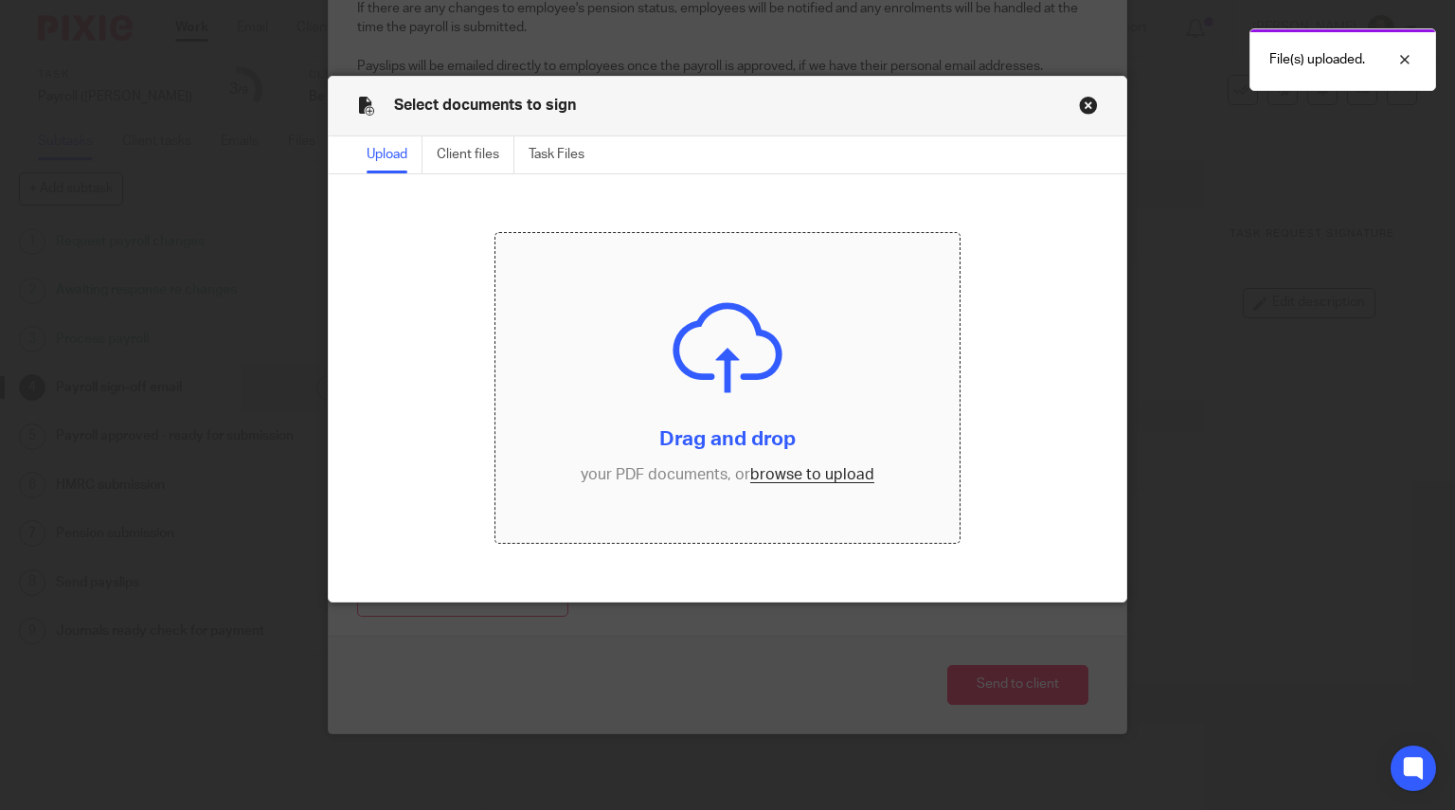
click at [692, 386] on input "file" at bounding box center [727, 388] width 464 height 310
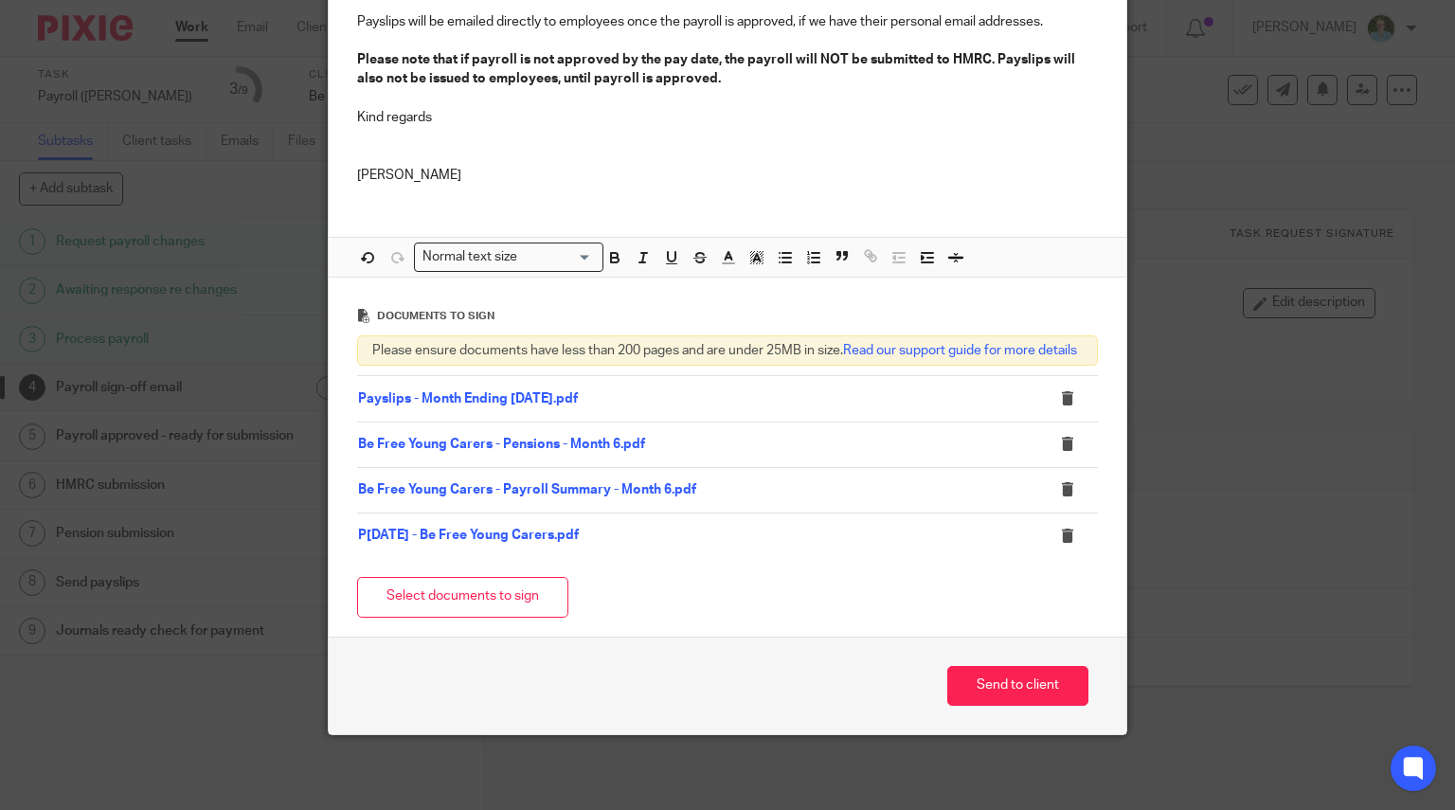
scroll to position [620, 0]
click at [1028, 675] on button "Send to client" at bounding box center [1017, 685] width 141 height 41
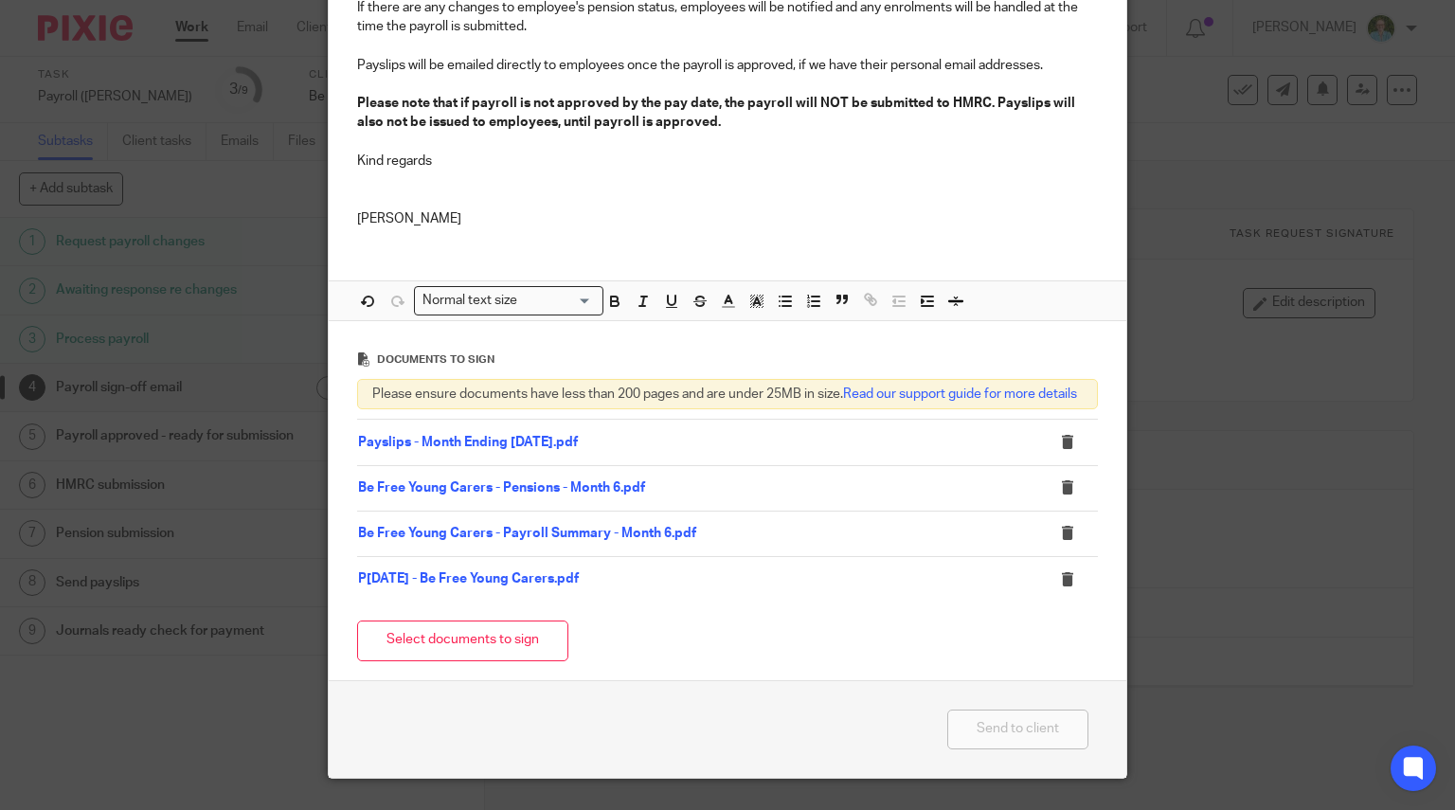
scroll to position [568, 0]
